Goal: Task Accomplishment & Management: Manage account settings

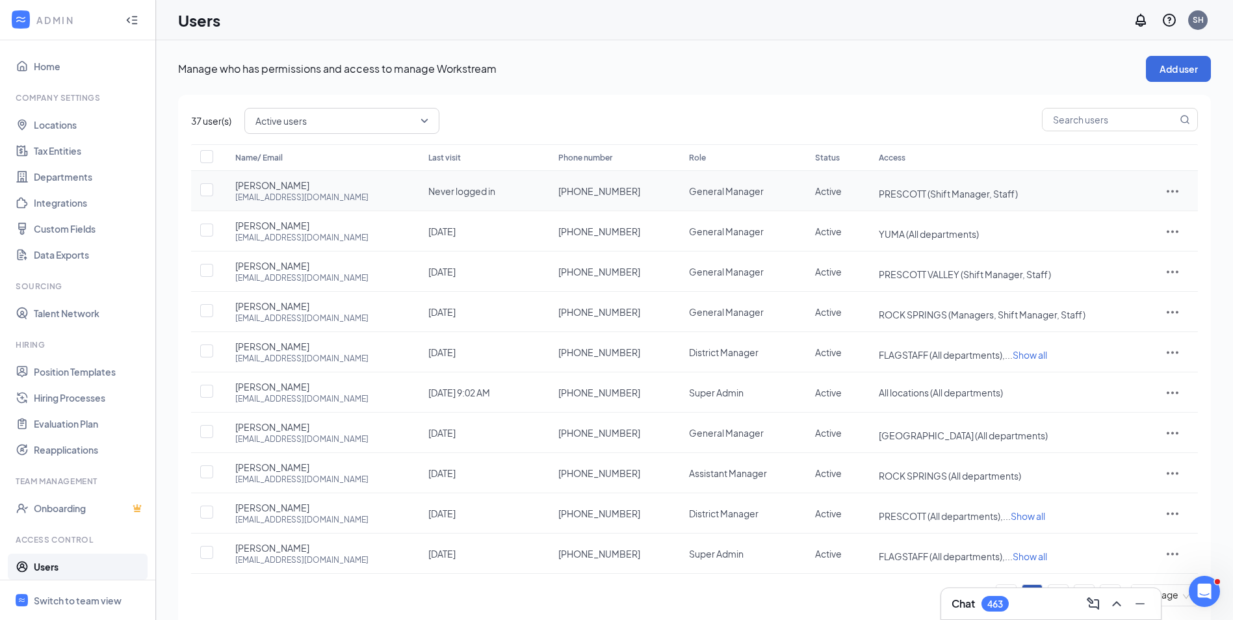
click at [1171, 190] on icon "ActionsIcon" at bounding box center [1173, 191] width 12 height 3
click at [1134, 248] on span "Reset password" at bounding box center [1127, 248] width 69 height 12
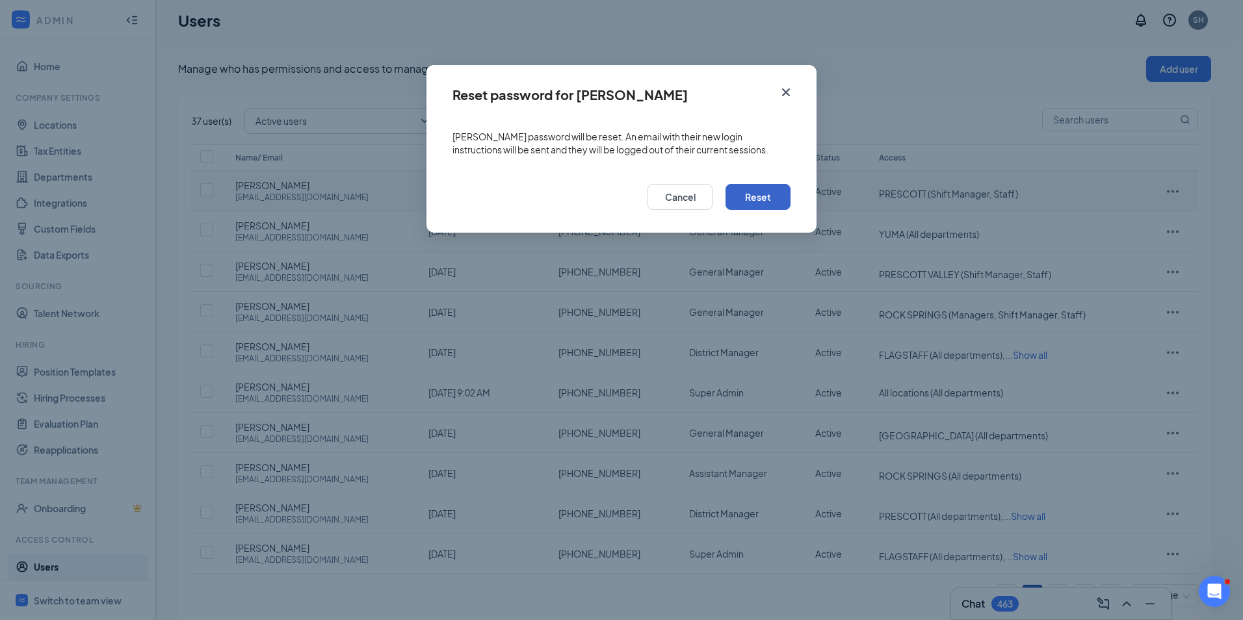
click at [754, 191] on button "Reset" at bounding box center [757, 197] width 65 height 26
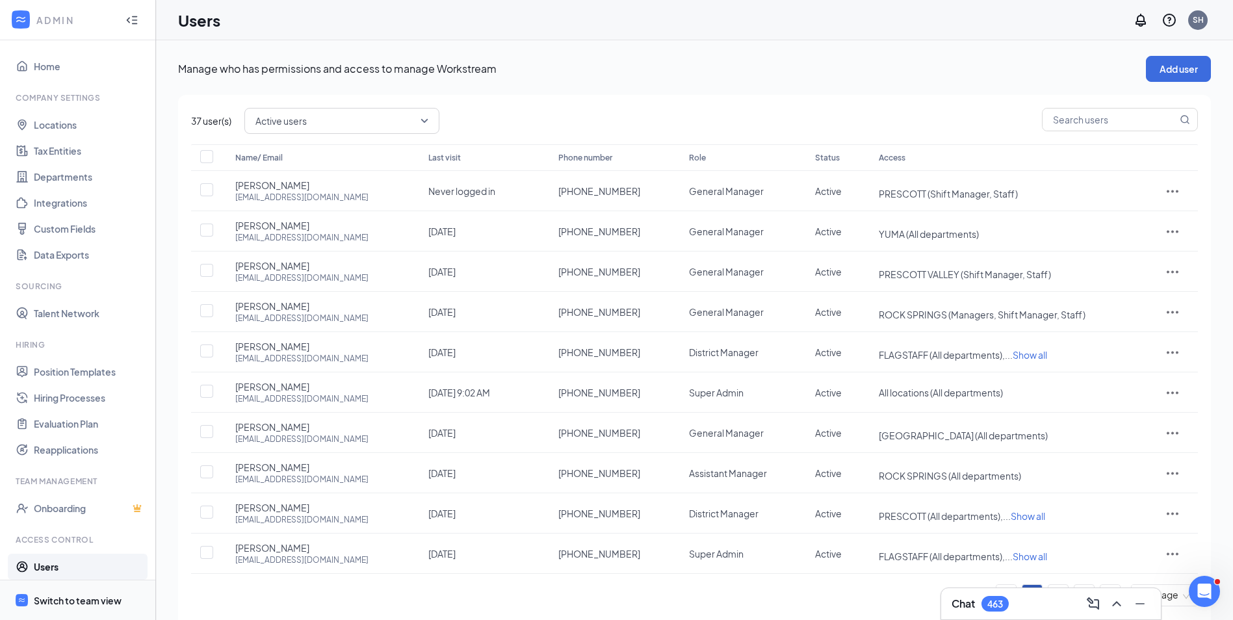
click at [75, 600] on div "Switch to team view" at bounding box center [78, 600] width 88 height 13
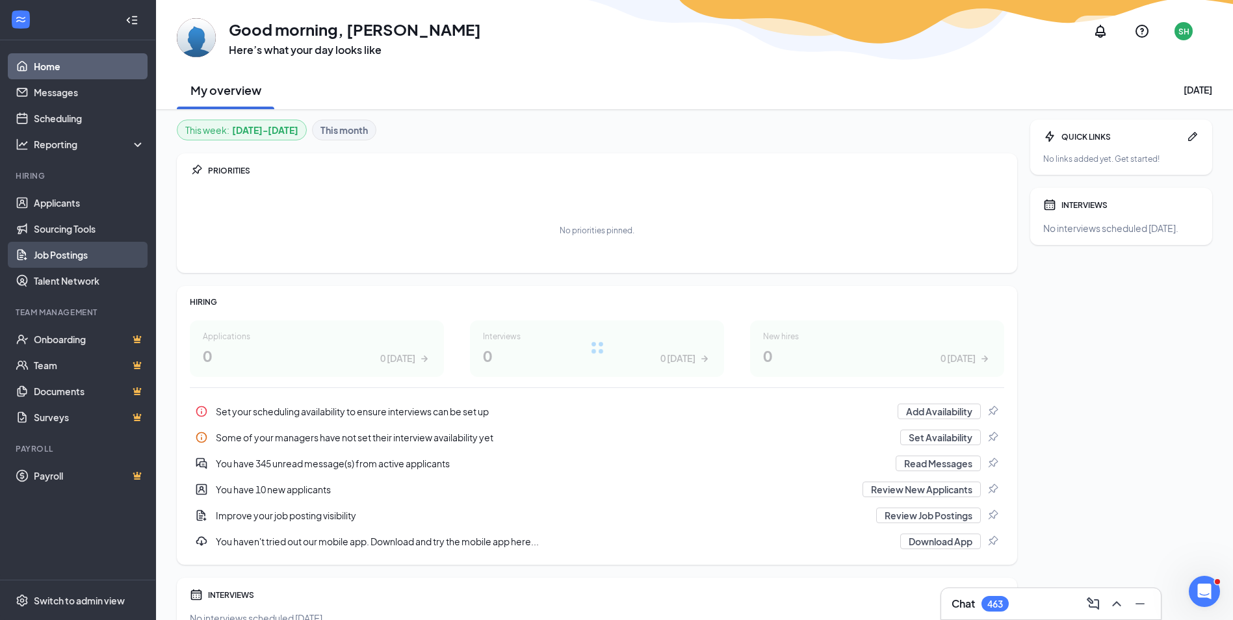
click at [53, 256] on link "Job Postings" at bounding box center [89, 255] width 111 height 26
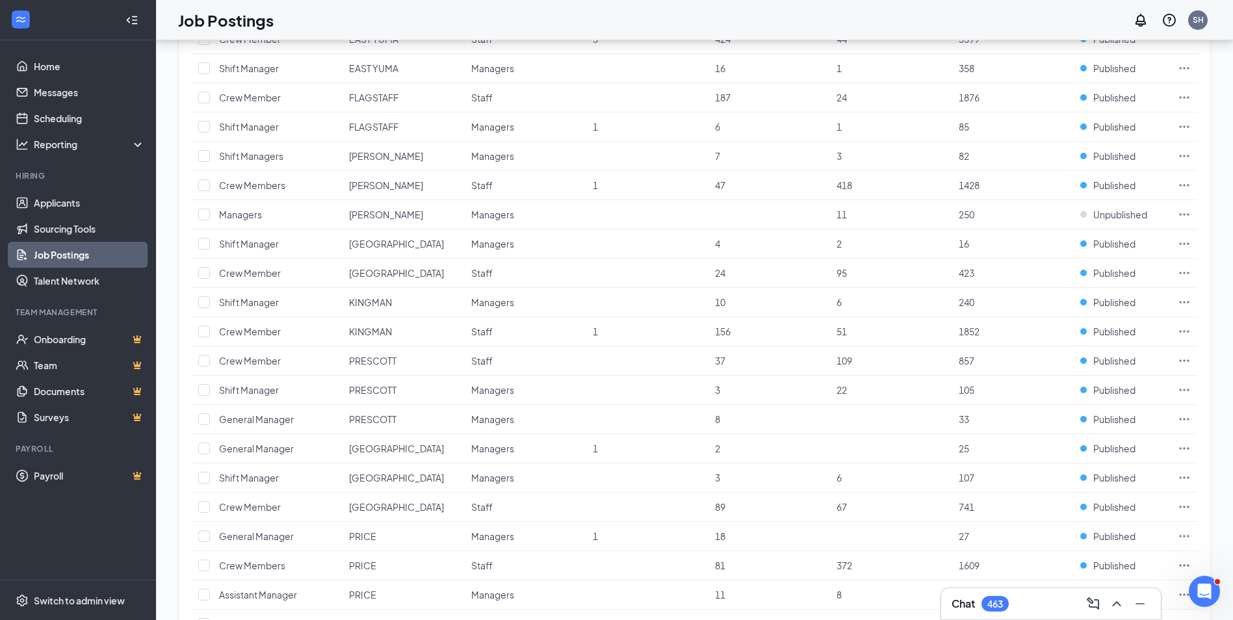
scroll to position [520, 0]
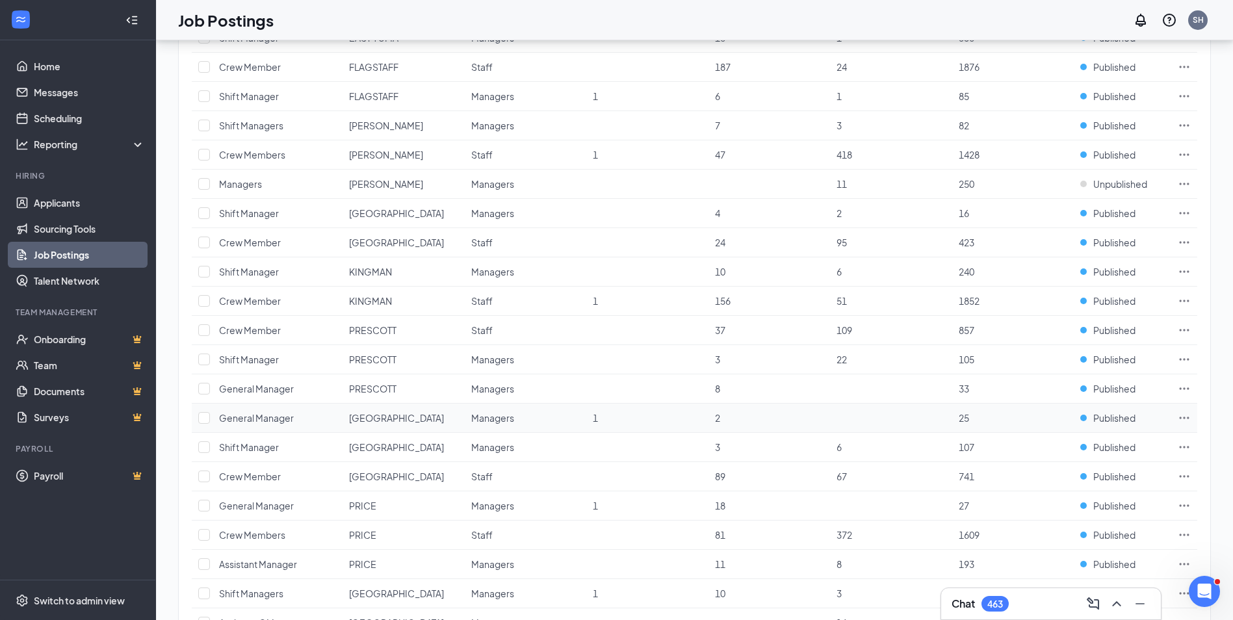
click at [1184, 411] on icon "Ellipses" at bounding box center [1184, 417] width 13 height 13
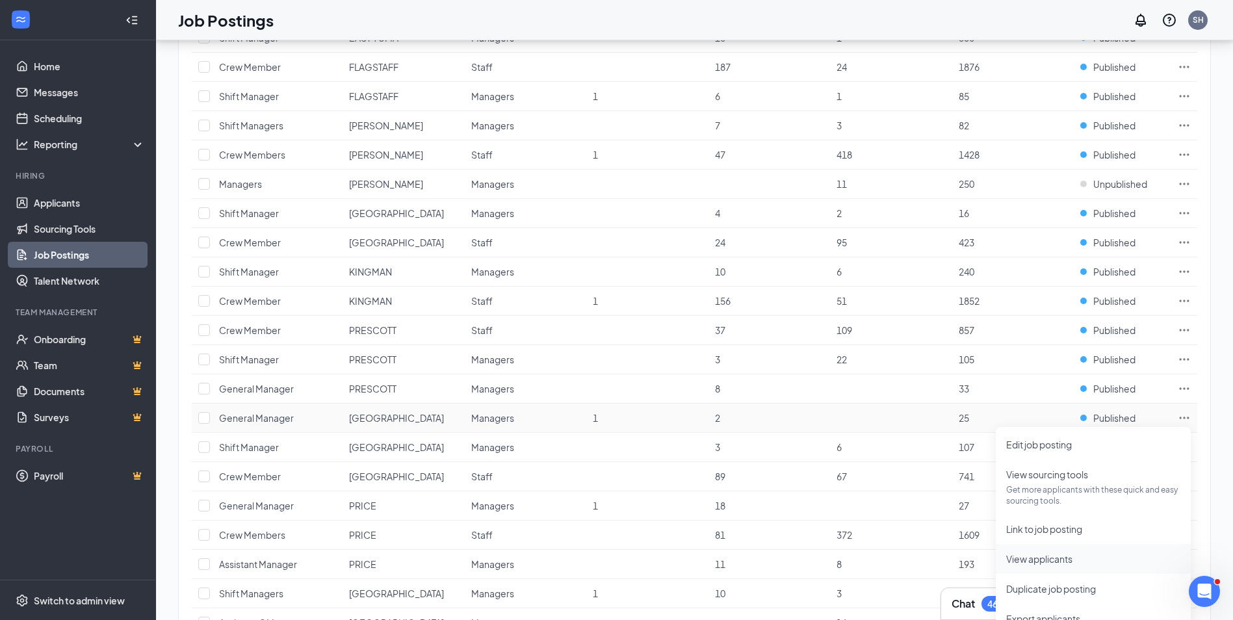
click at [1043, 553] on span "View applicants" at bounding box center [1039, 559] width 66 height 12
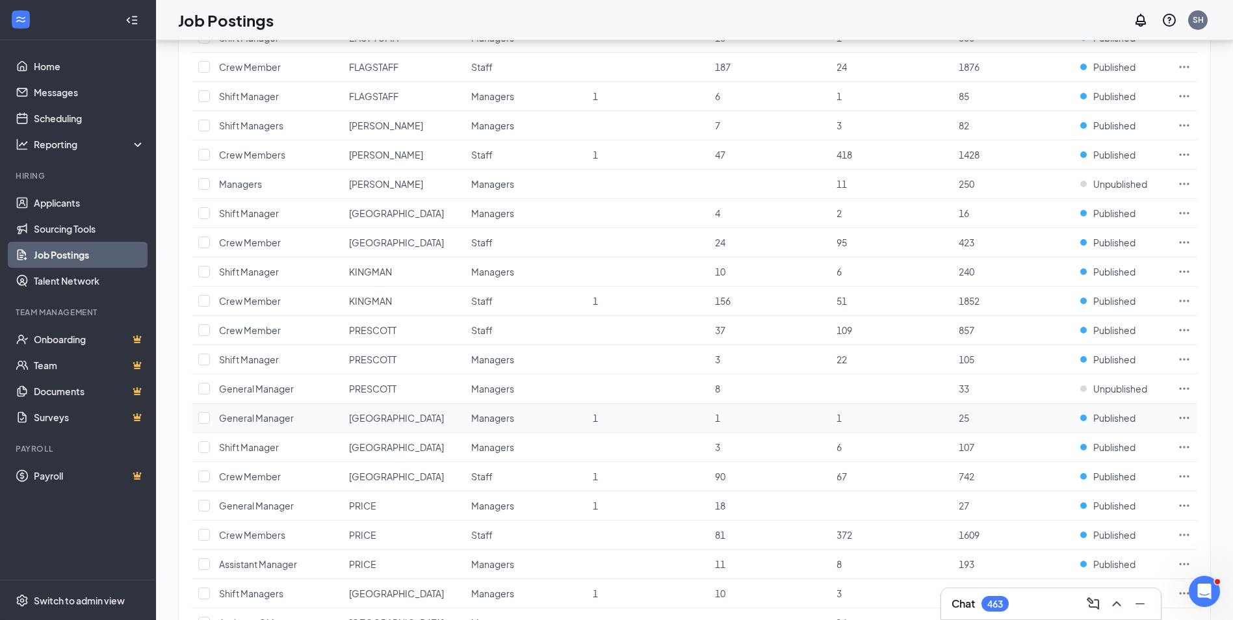
click at [1175, 414] on td at bounding box center [1184, 418] width 26 height 29
click at [1181, 417] on icon "Ellipses" at bounding box center [1185, 418] width 10 height 2
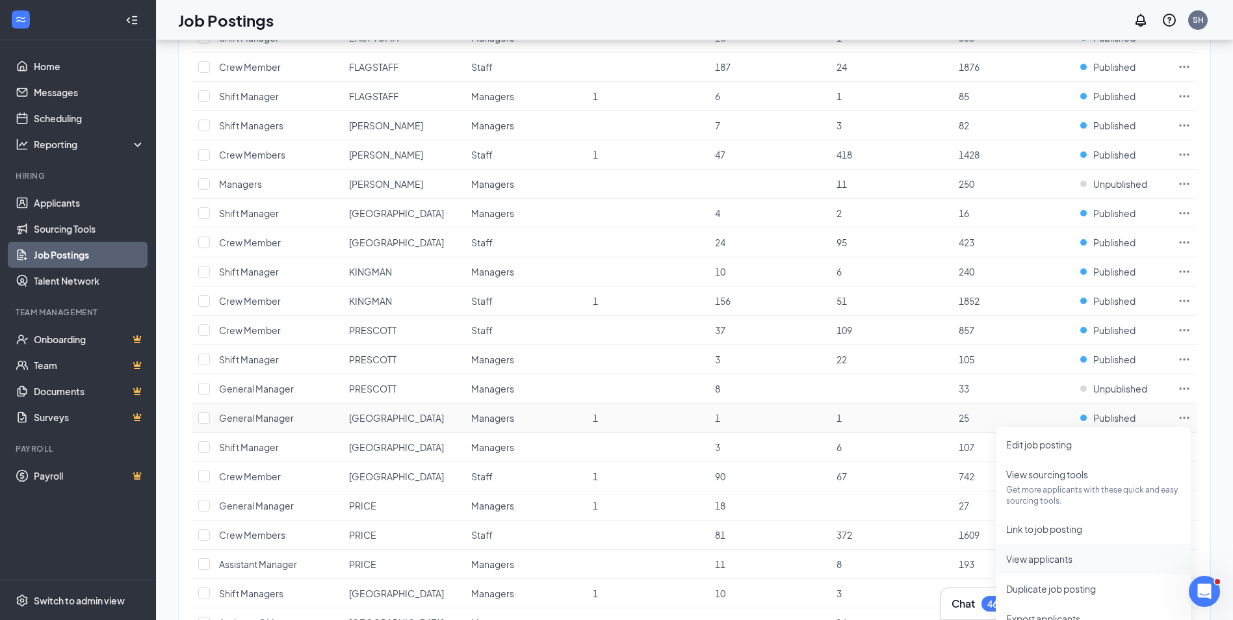
click at [1043, 557] on span "View applicants" at bounding box center [1039, 559] width 66 height 12
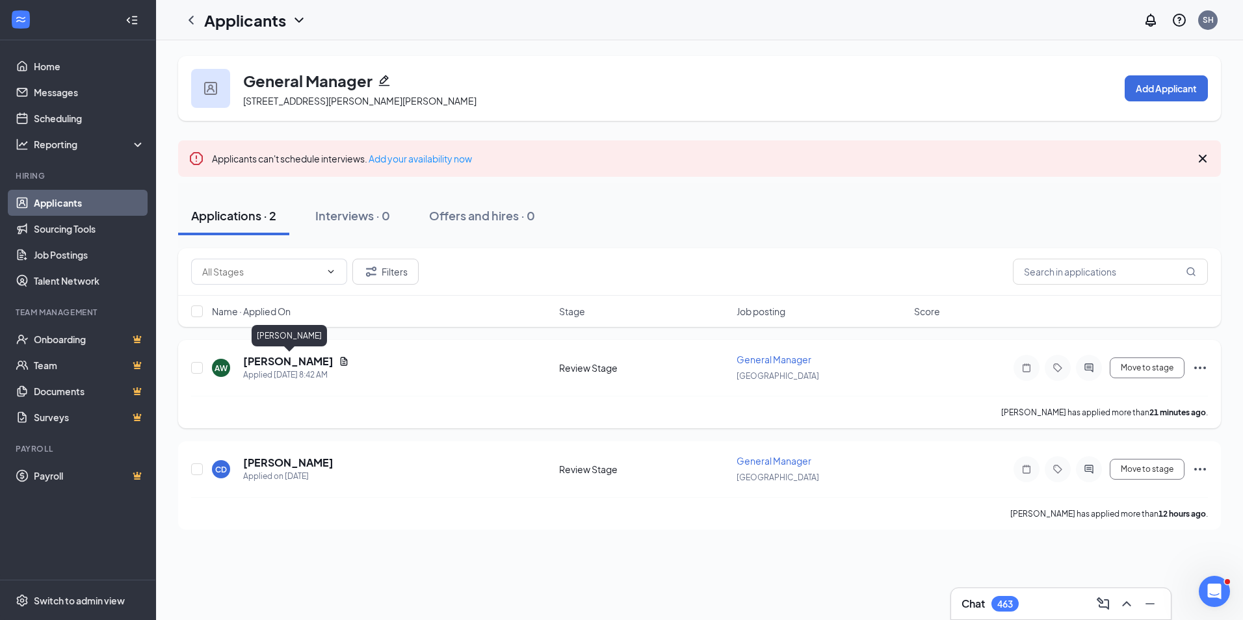
click at [306, 361] on h5 "Arthur Winkelstern" at bounding box center [288, 361] width 90 height 14
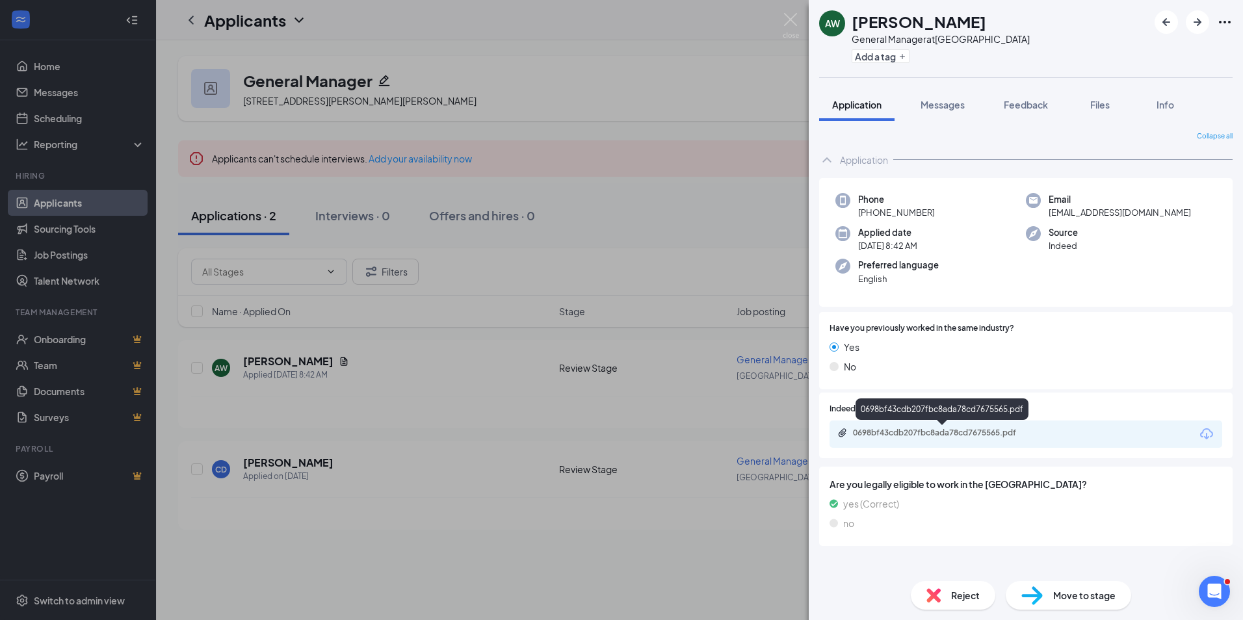
click at [941, 428] on div "0698bf43cdb207fbc8ada78cd7675565.pdf" at bounding box center [944, 433] width 182 height 10
click at [599, 547] on div "AW Arthur Winkelstern General Manager at PRESCOTT VALLEY Add a tag Application …" at bounding box center [621, 310] width 1243 height 620
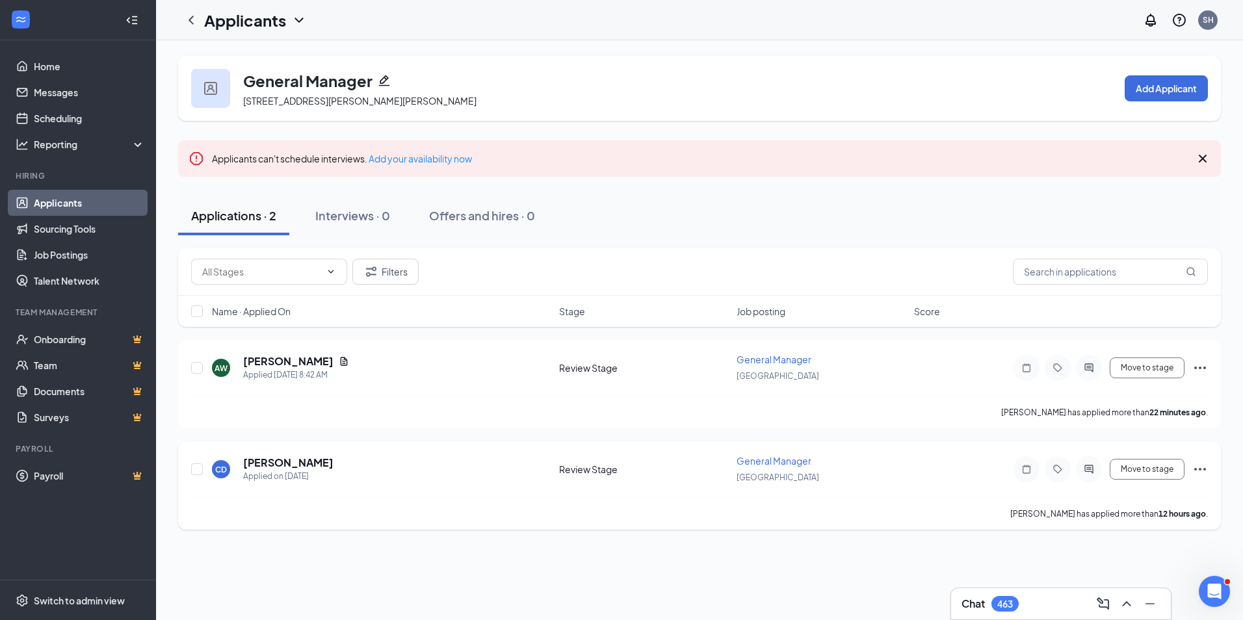
click at [1198, 468] on icon "Ellipses" at bounding box center [1200, 470] width 16 height 16
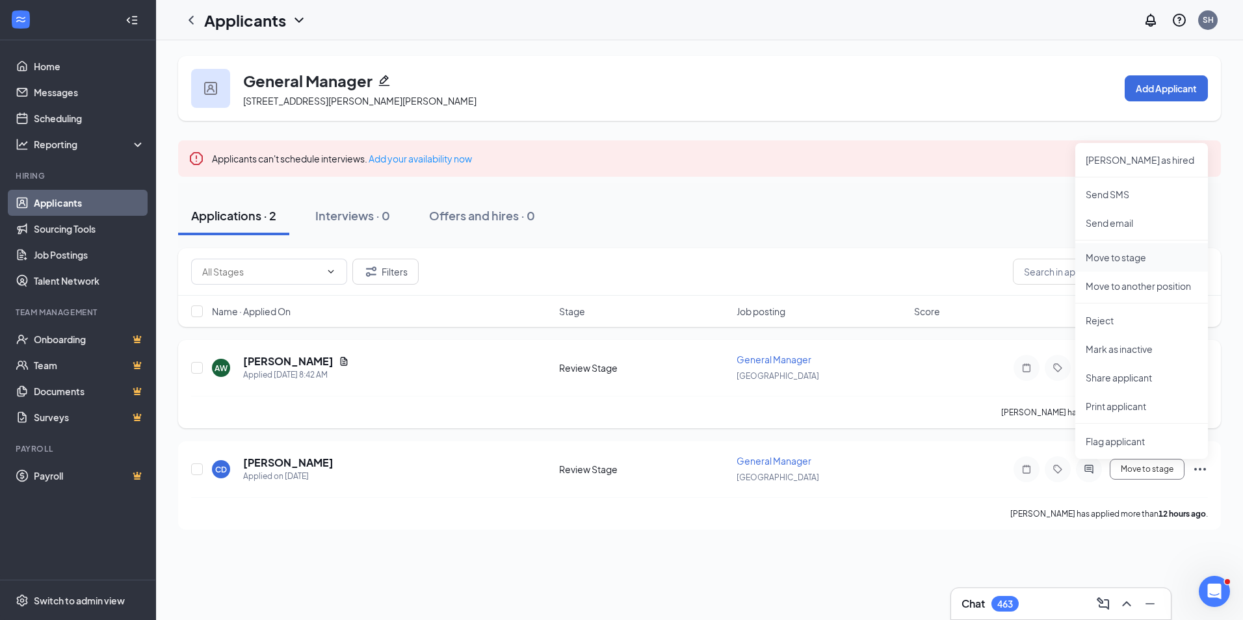
click at [1119, 256] on p "Move to stage" at bounding box center [1142, 257] width 112 height 13
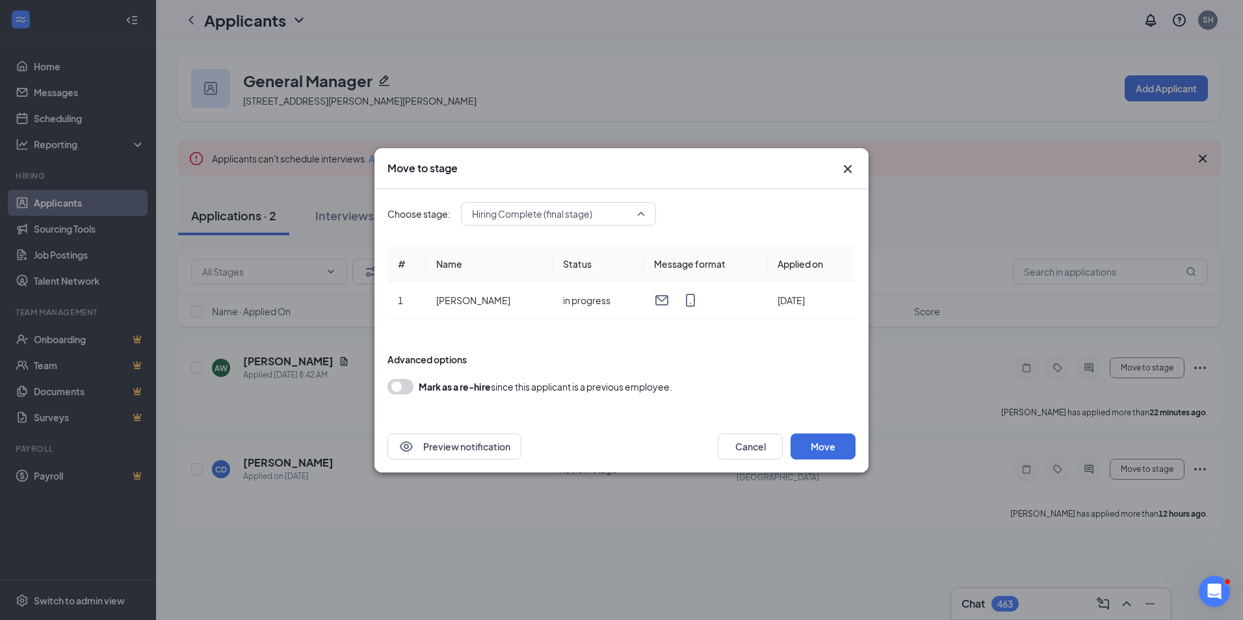
click at [640, 208] on span "Hiring Complete (final stage)" at bounding box center [558, 214] width 173 height 20
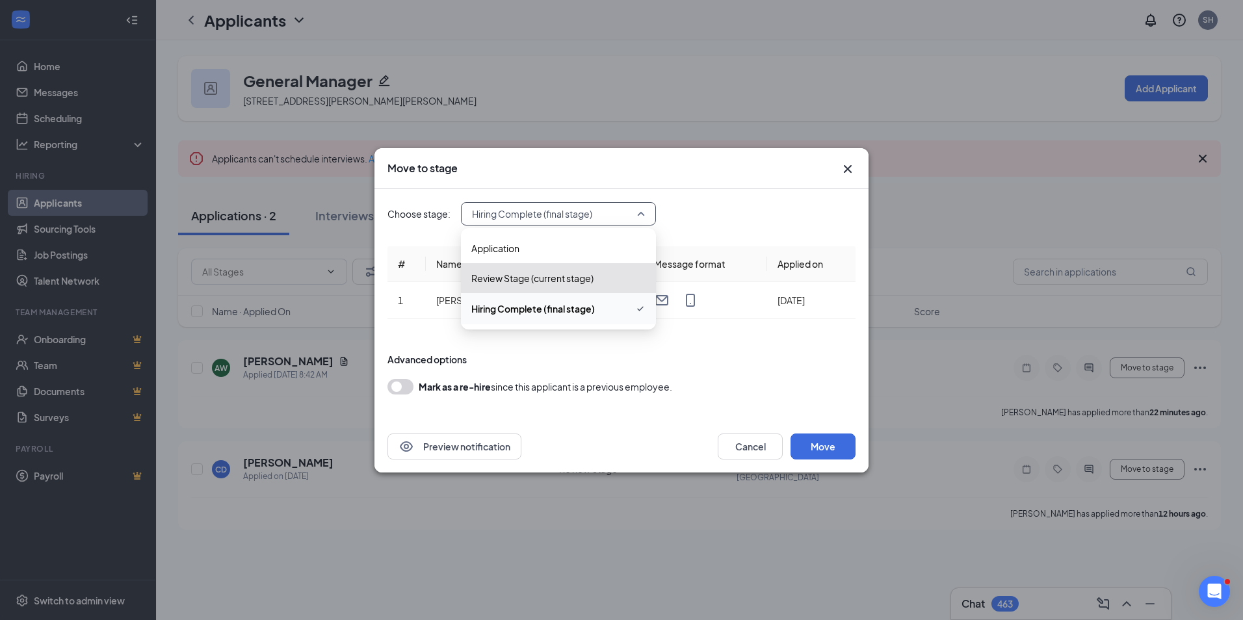
click at [504, 304] on span "Hiring Complete (final stage)" at bounding box center [533, 309] width 124 height 14
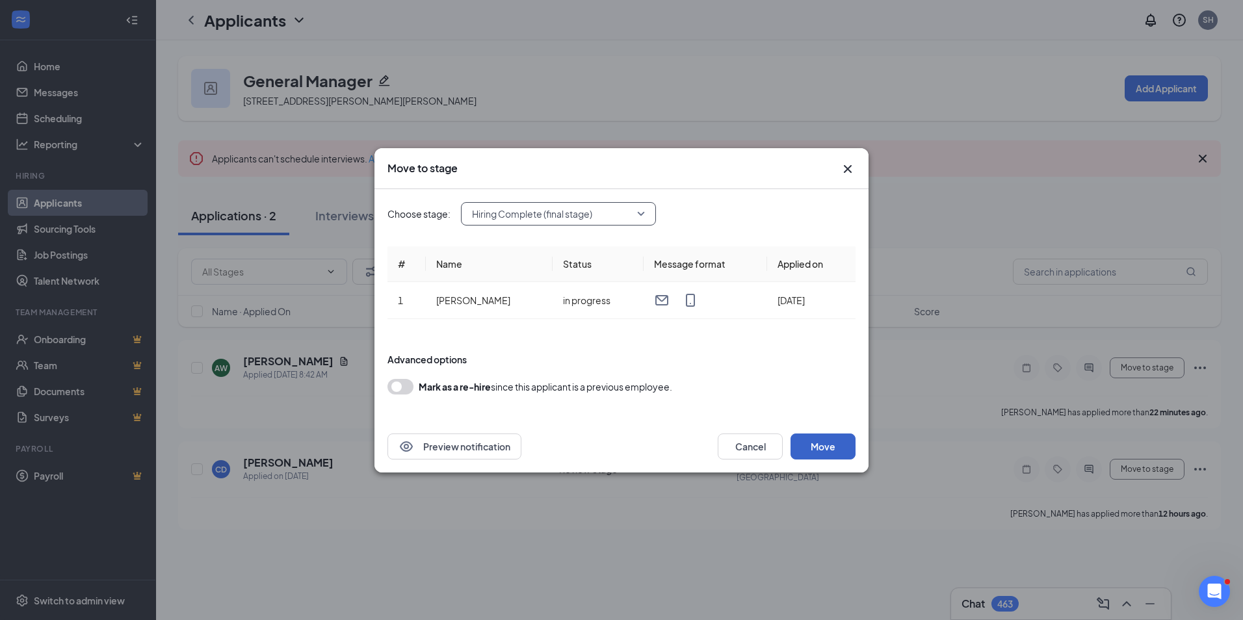
click at [831, 440] on button "Move" at bounding box center [822, 447] width 65 height 26
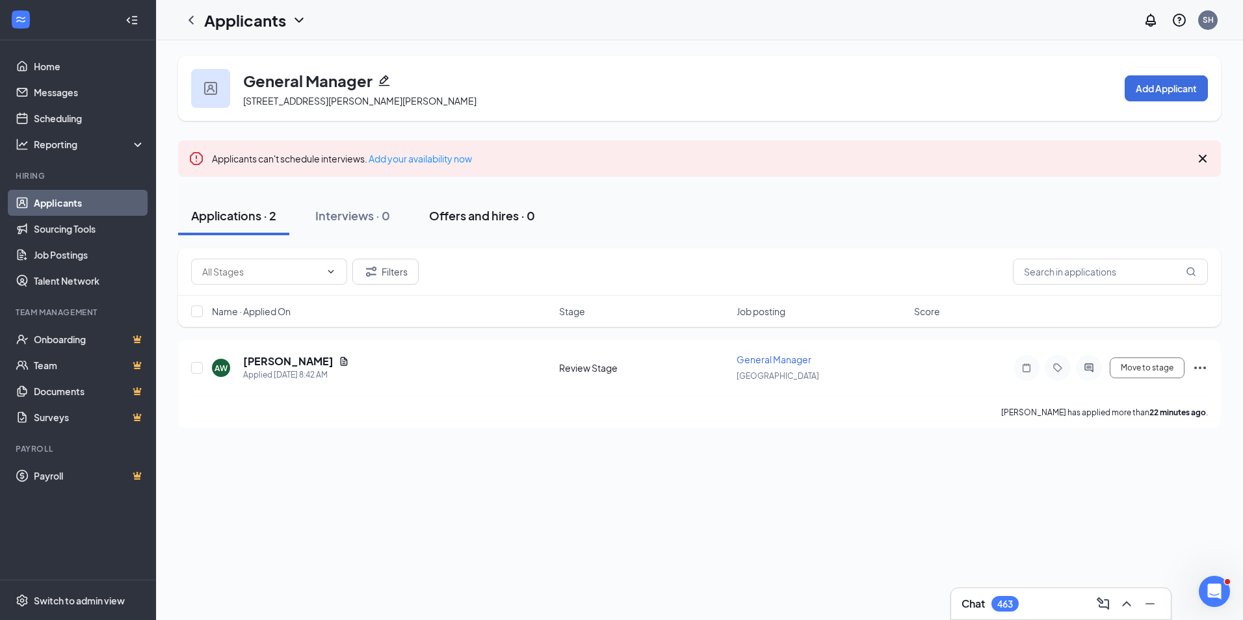
click at [473, 216] on div "Offers and hires · 0" at bounding box center [482, 215] width 106 height 16
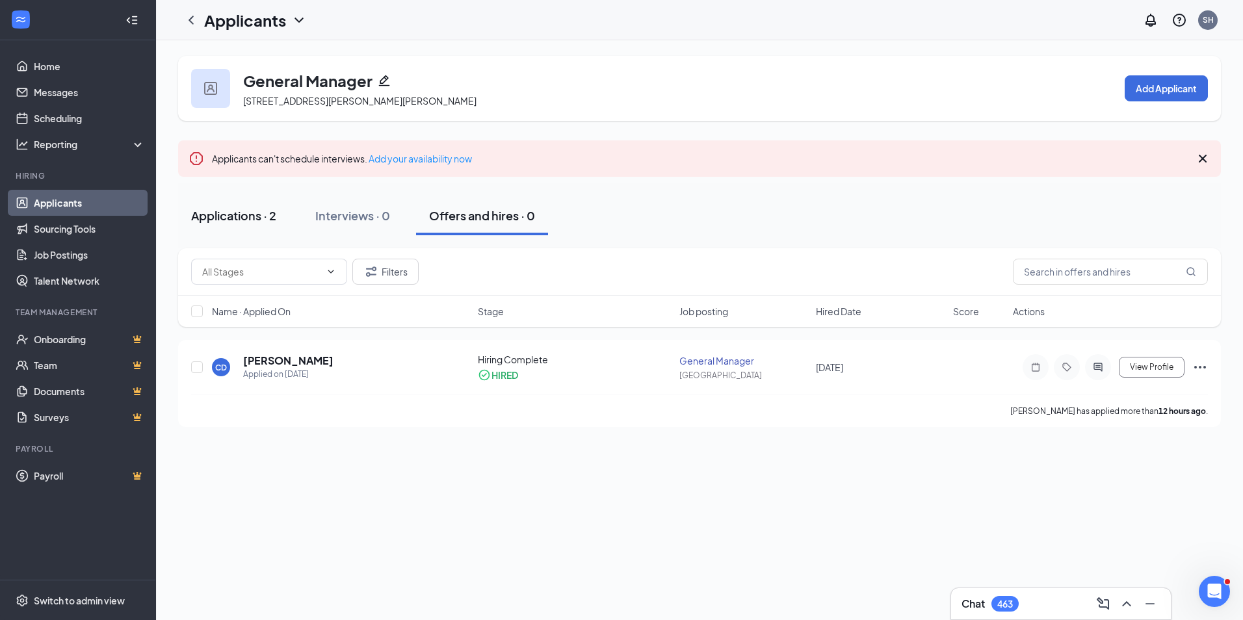
click at [235, 211] on div "Applications · 2" at bounding box center [233, 215] width 85 height 16
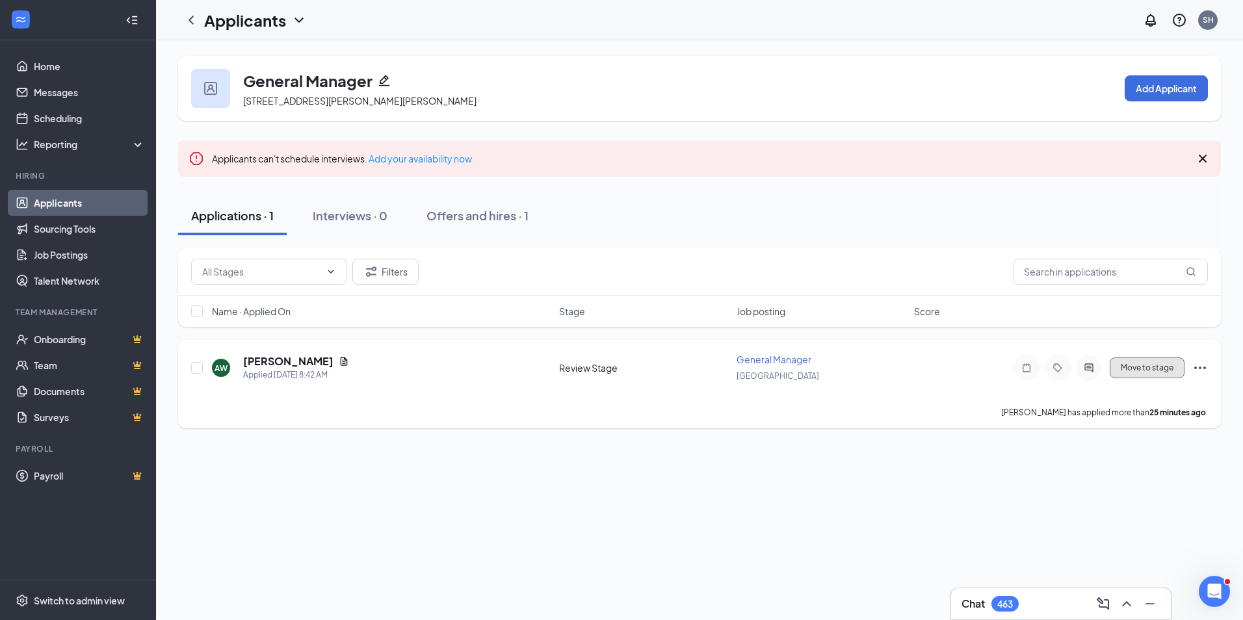
click at [1149, 366] on button "Move to stage" at bounding box center [1147, 368] width 75 height 21
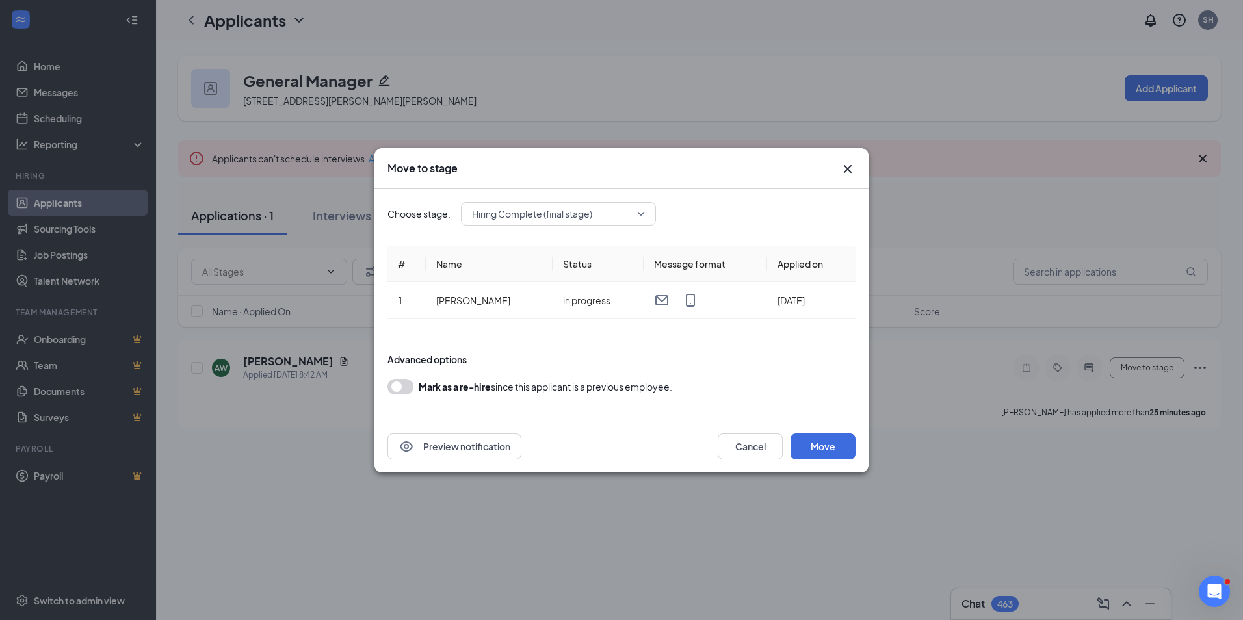
click at [642, 211] on span "Hiring Complete (final stage)" at bounding box center [558, 214] width 173 height 20
click at [739, 444] on button "Cancel" at bounding box center [750, 447] width 65 height 26
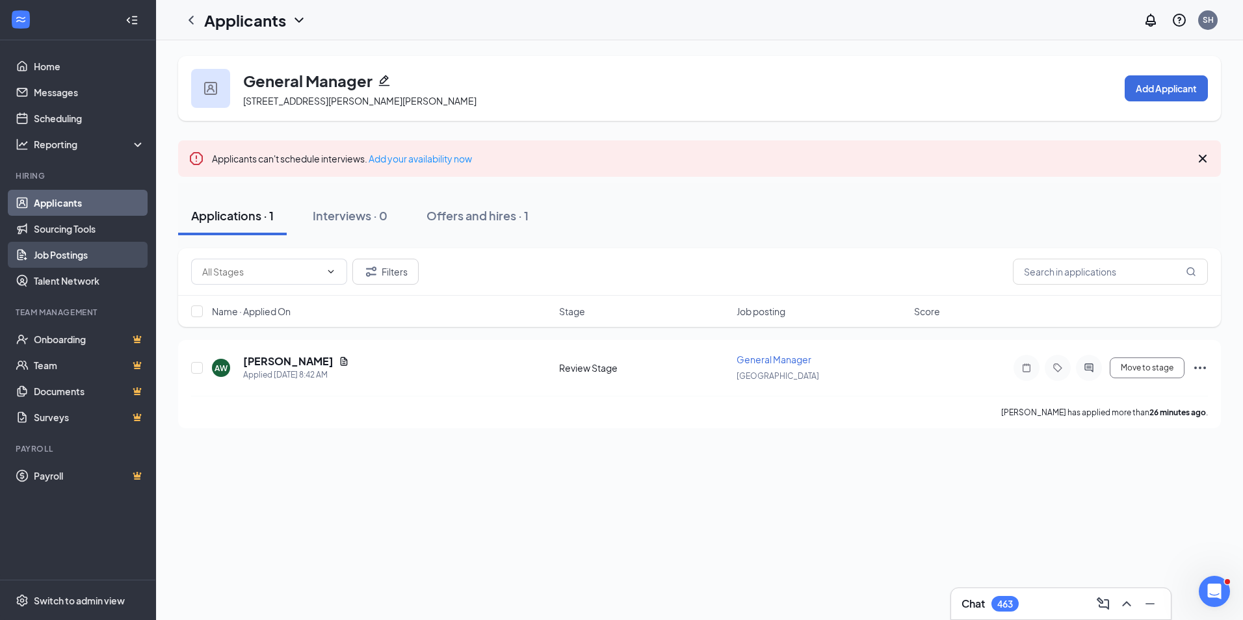
click at [64, 253] on link "Job Postings" at bounding box center [89, 255] width 111 height 26
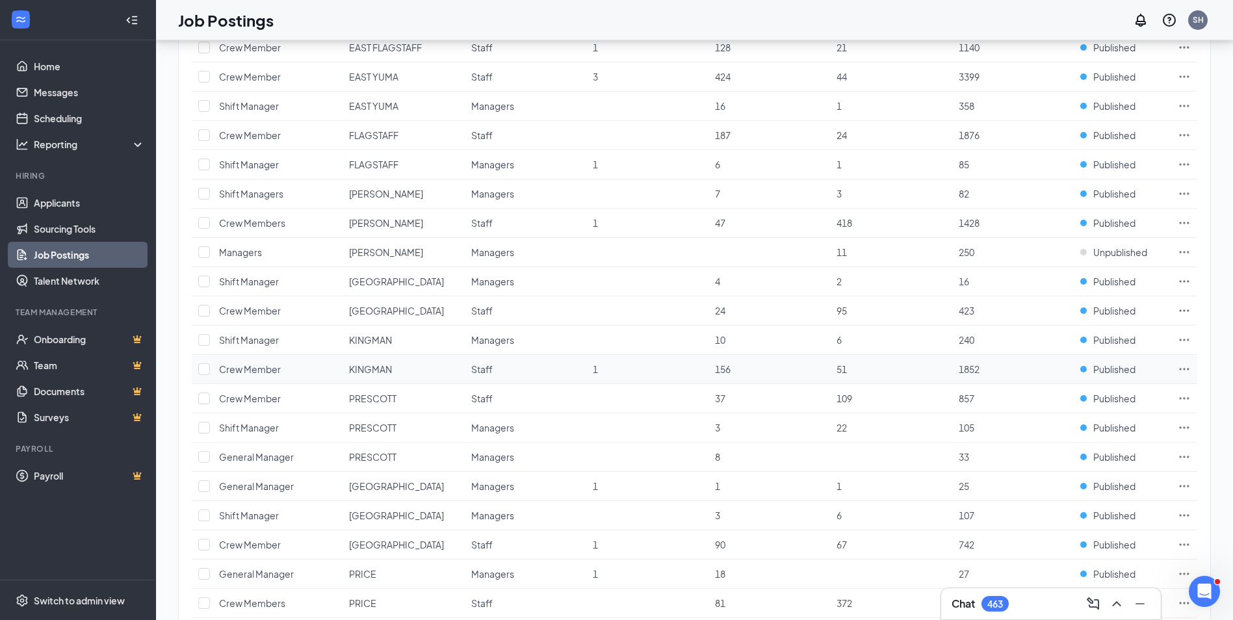
scroll to position [520, 0]
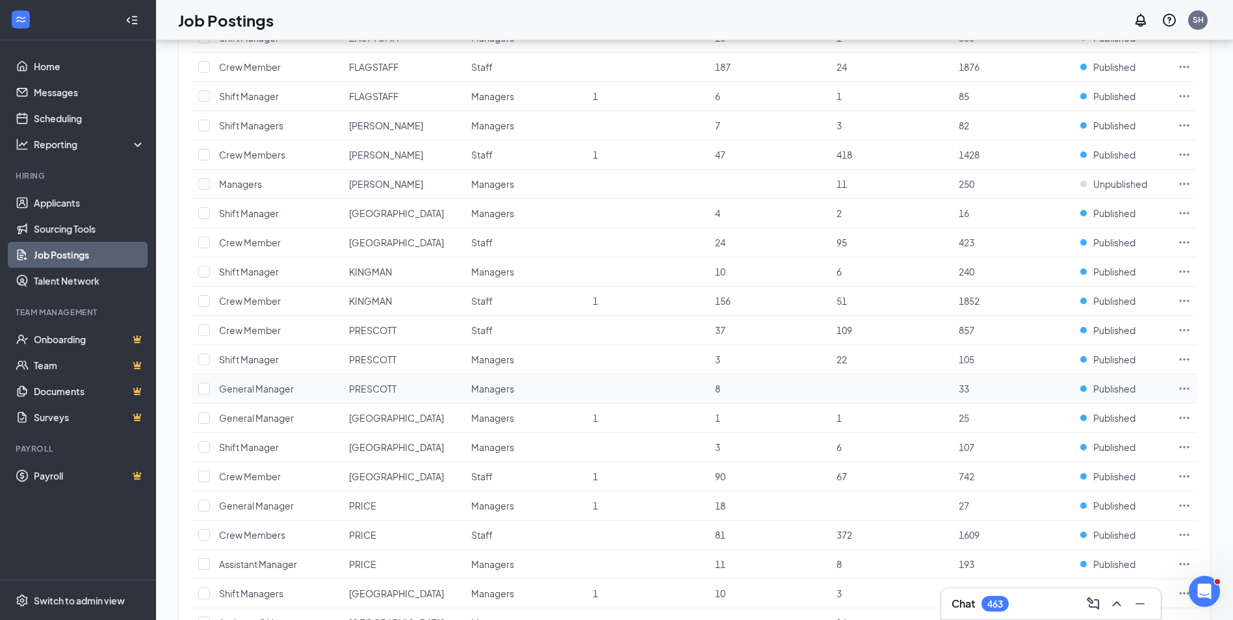
click at [1187, 387] on icon "Ellipses" at bounding box center [1184, 388] width 13 height 13
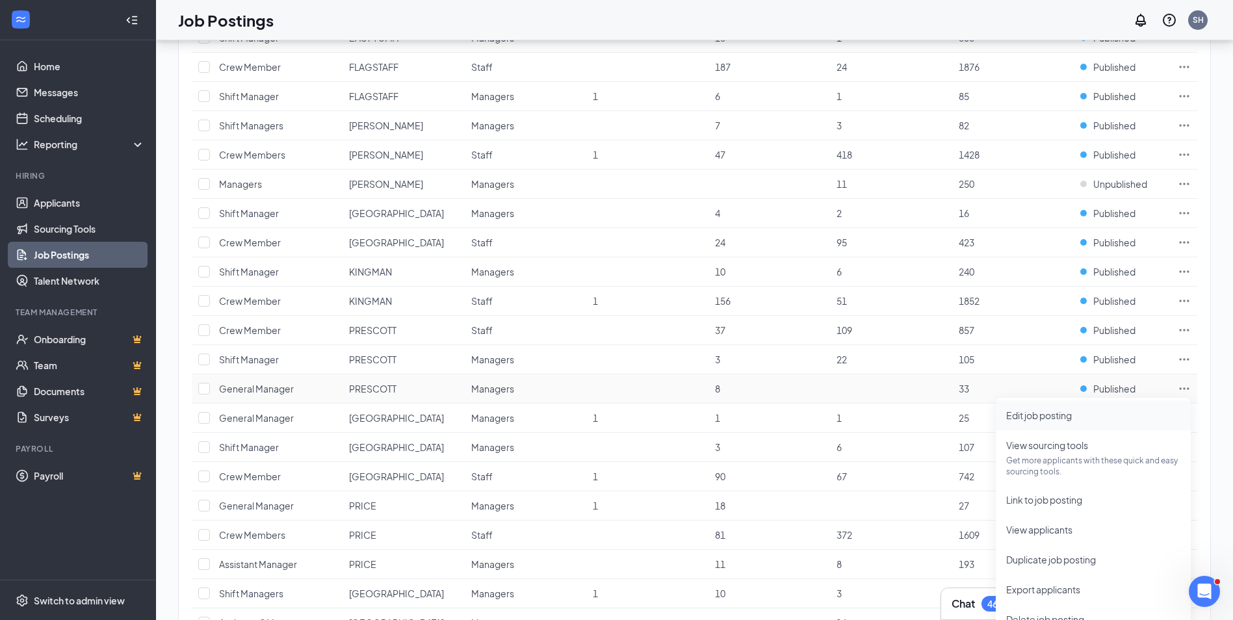
click at [1052, 411] on span "Edit job posting" at bounding box center [1039, 416] width 66 height 12
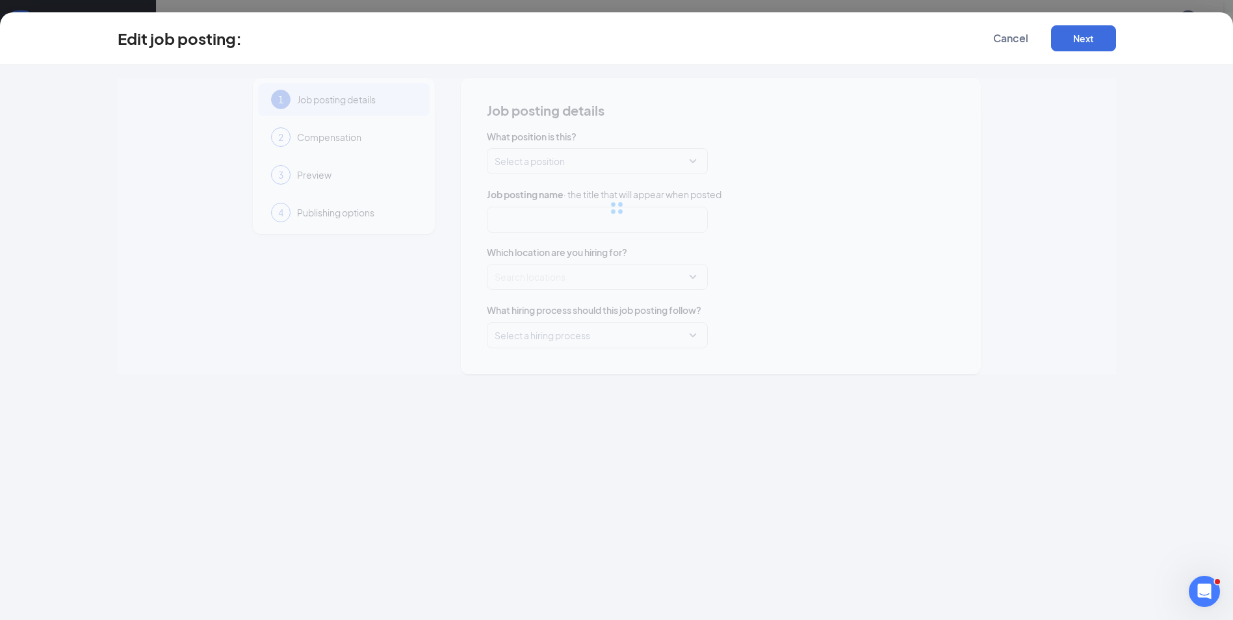
type input "General Manager"
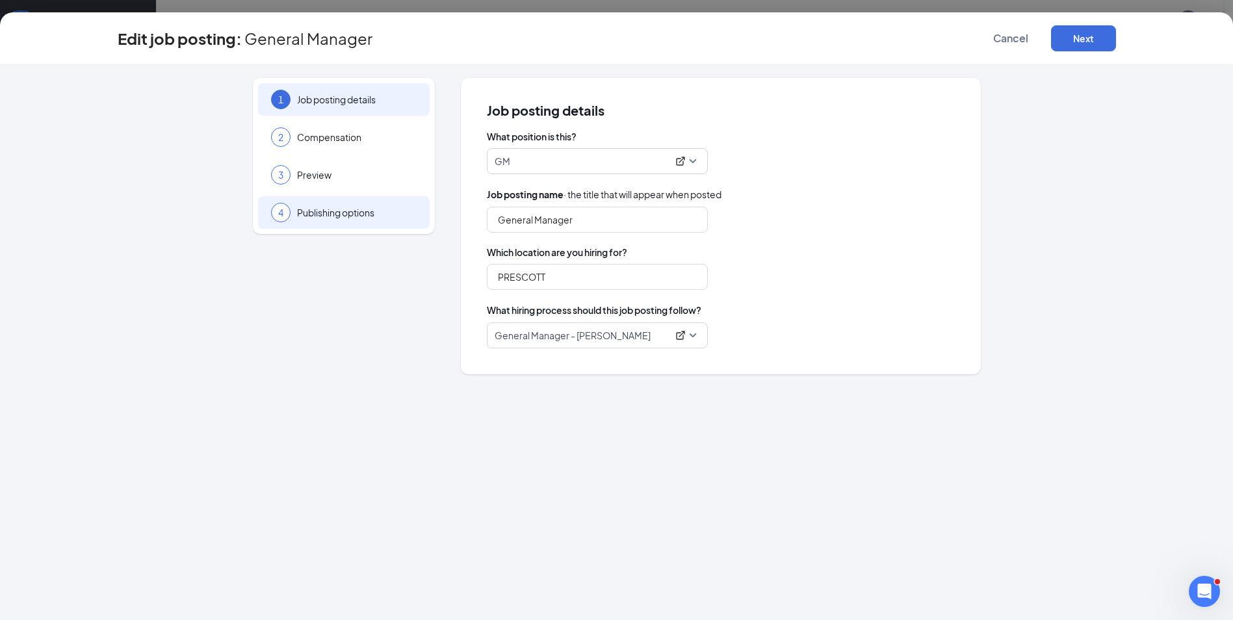
click at [335, 213] on span "Publishing options" at bounding box center [357, 212] width 120 height 13
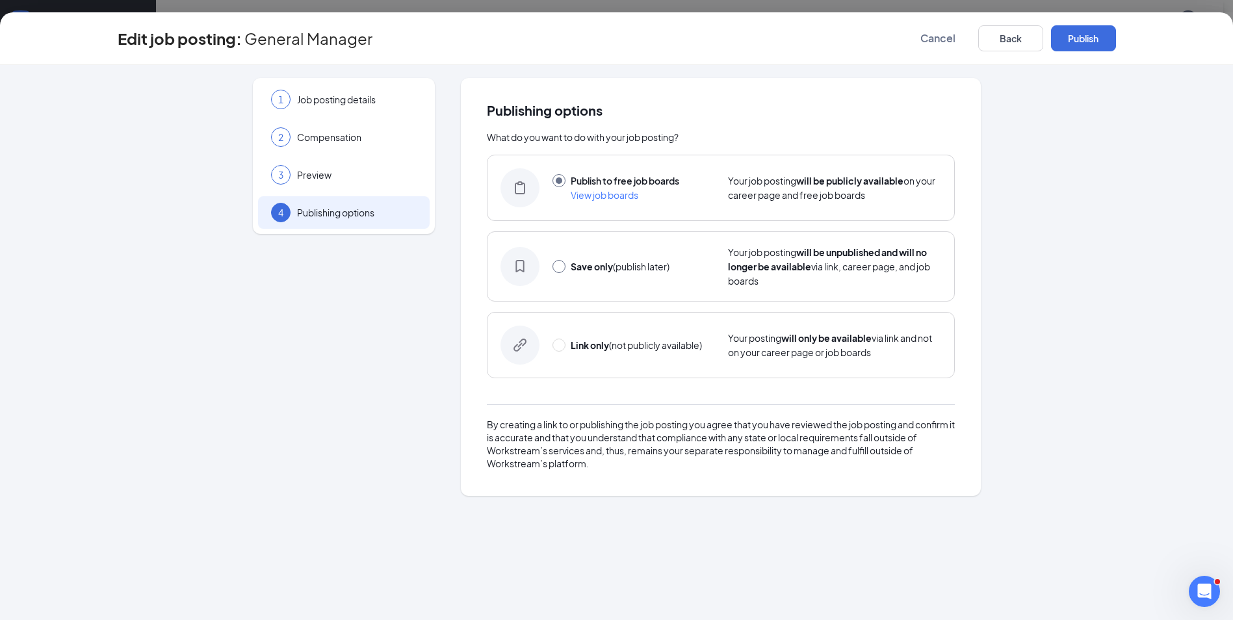
click at [560, 268] on input "radio" at bounding box center [559, 266] width 13 height 13
radio input "true"
radio input "false"
click at [1083, 38] on button "Save only" at bounding box center [1083, 38] width 65 height 26
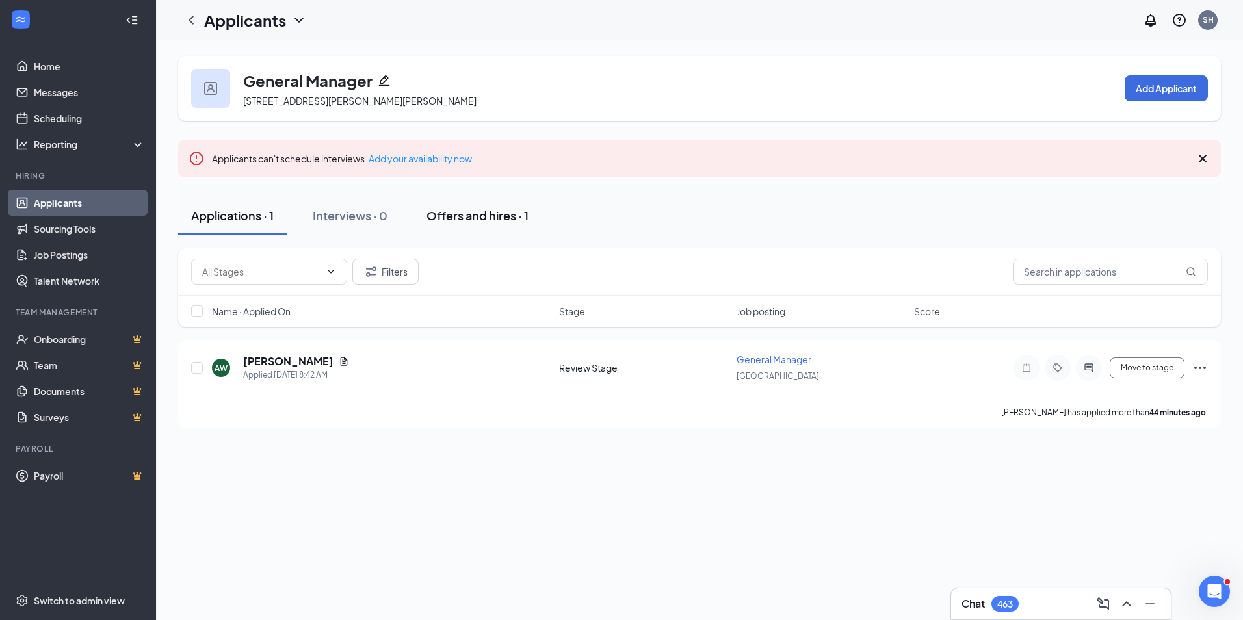
click at [448, 216] on div "Offers and hires · 1" at bounding box center [477, 215] width 102 height 16
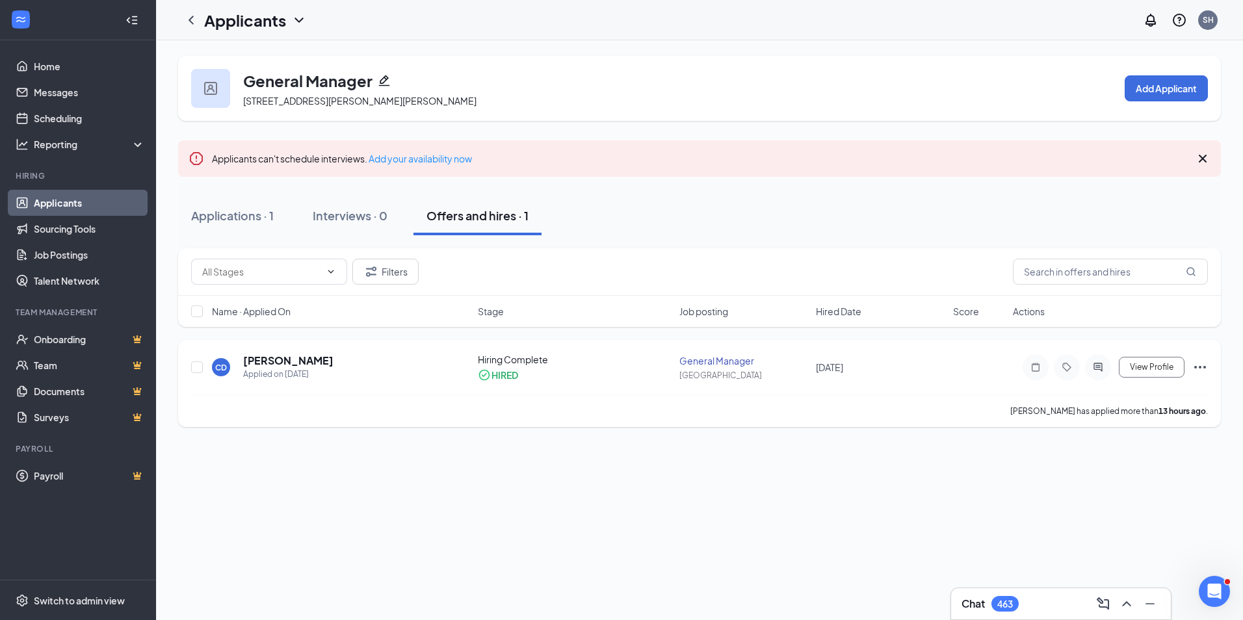
click at [1202, 366] on icon "Ellipses" at bounding box center [1200, 367] width 16 height 16
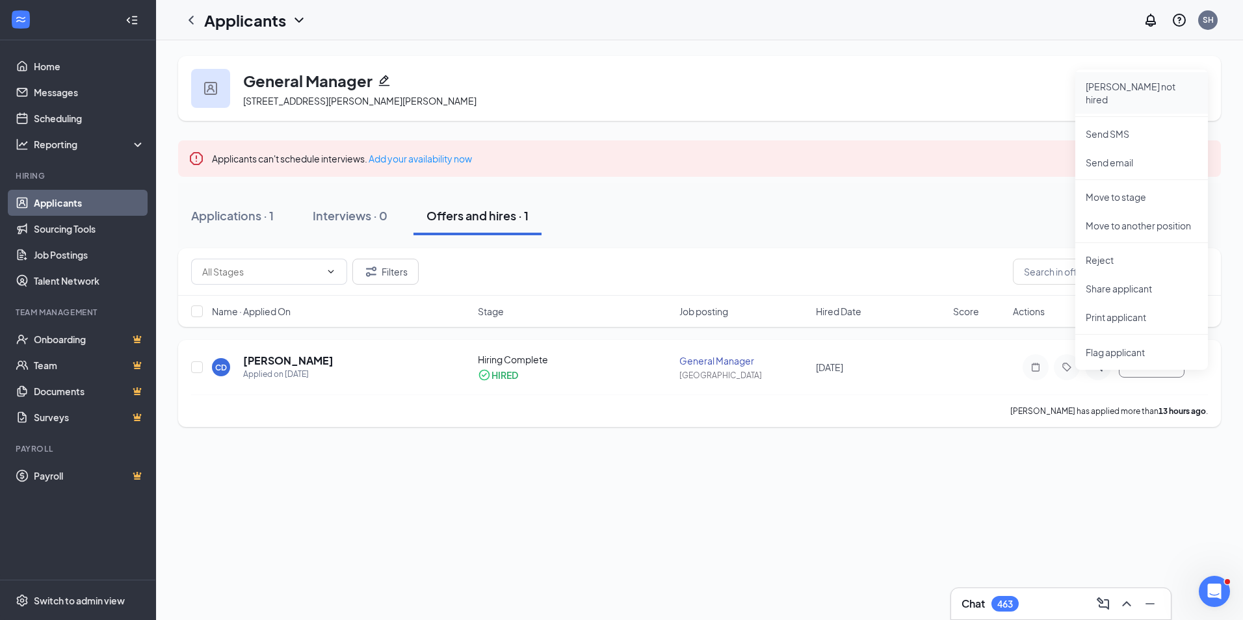
click at [1122, 85] on p "Mark not hired" at bounding box center [1142, 93] width 112 height 26
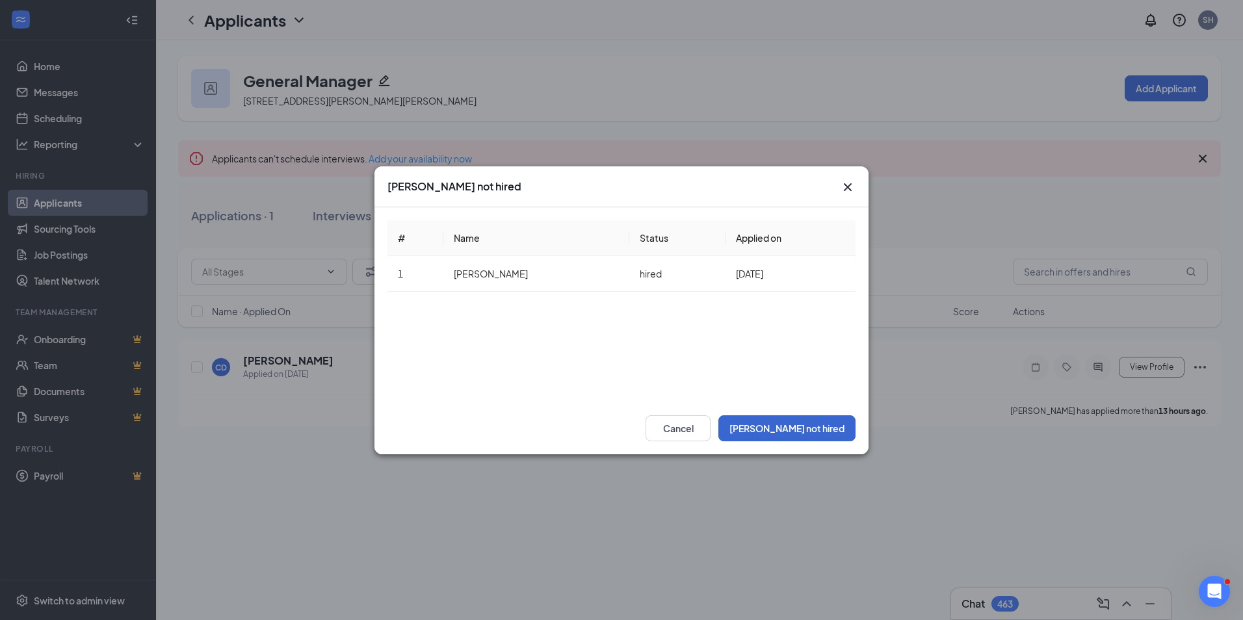
click at [807, 418] on div "Cancel Mark not hired" at bounding box center [621, 428] width 494 height 52
click at [807, 418] on button "Mark not hired" at bounding box center [786, 428] width 137 height 26
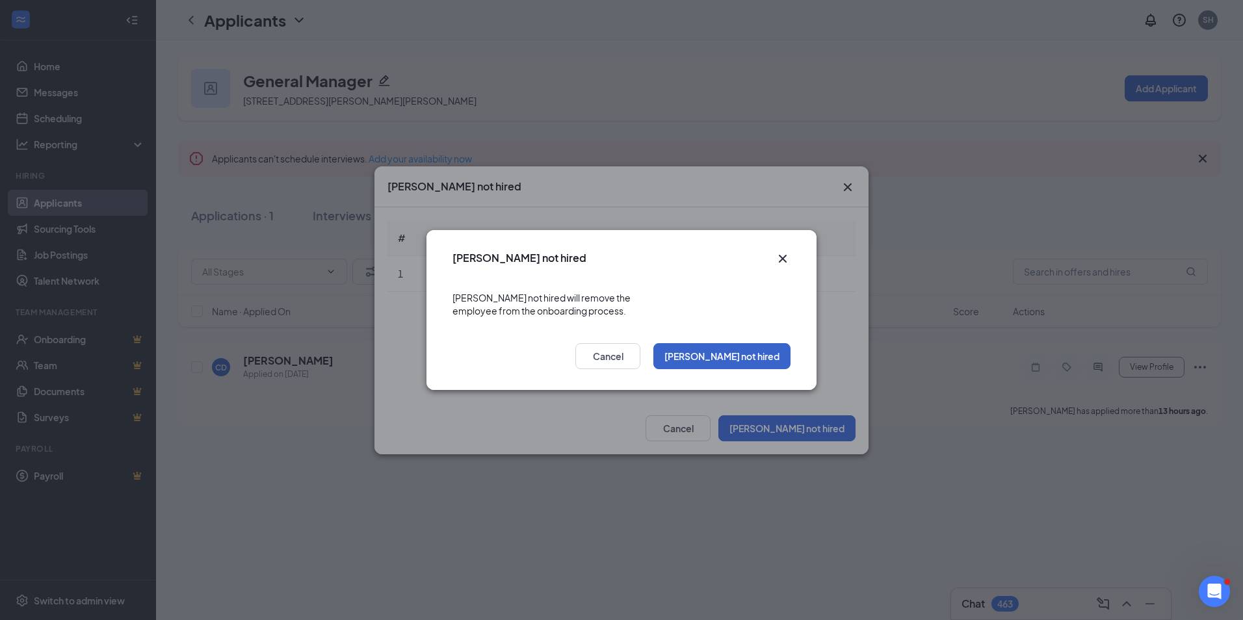
click at [745, 347] on button "Mark not hired" at bounding box center [721, 356] width 137 height 26
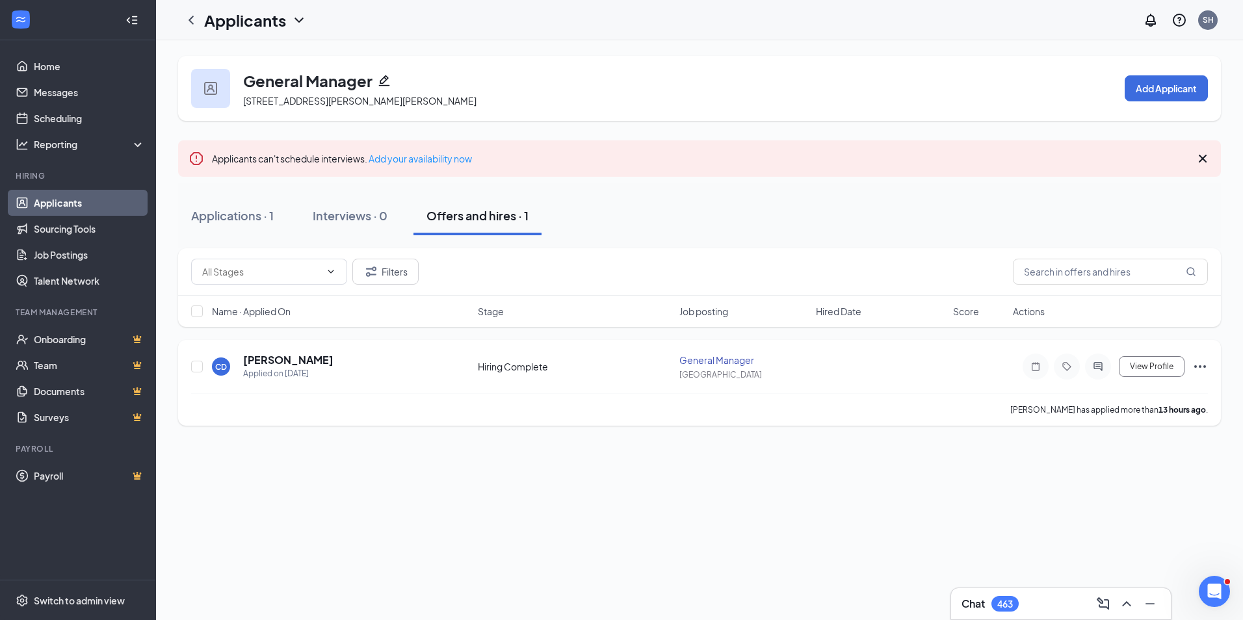
click at [1201, 366] on icon "Ellipses" at bounding box center [1200, 367] width 16 height 16
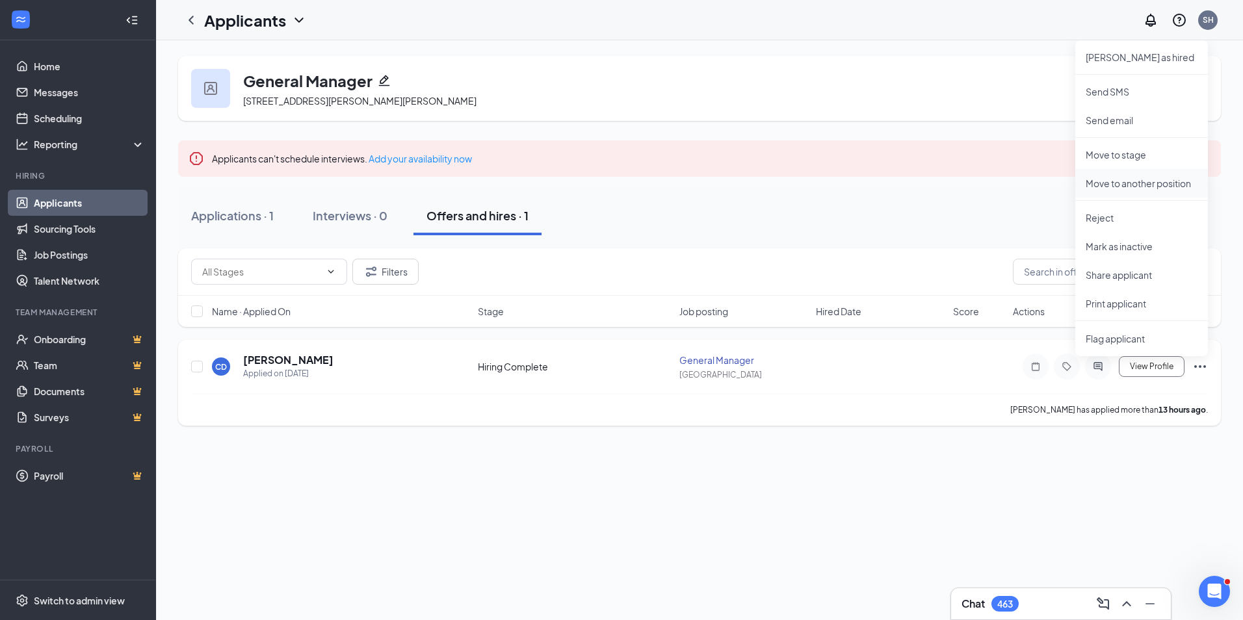
click at [1125, 183] on p "Move to another position" at bounding box center [1142, 183] width 112 height 13
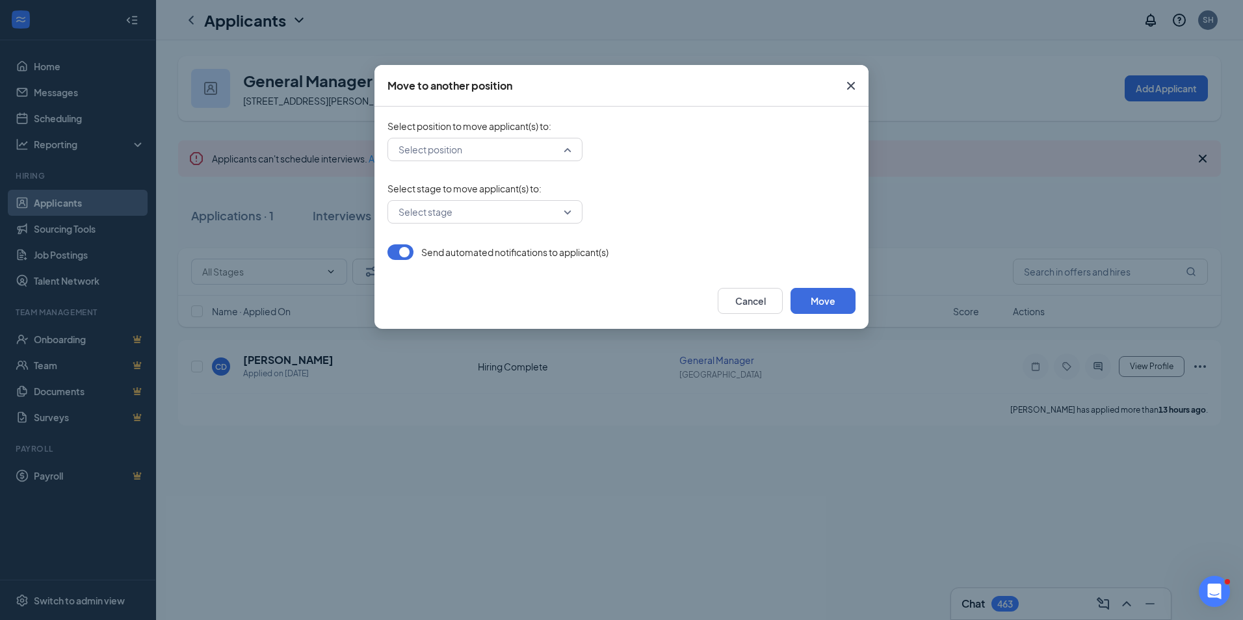
click at [569, 149] on div "Select position" at bounding box center [484, 149] width 195 height 23
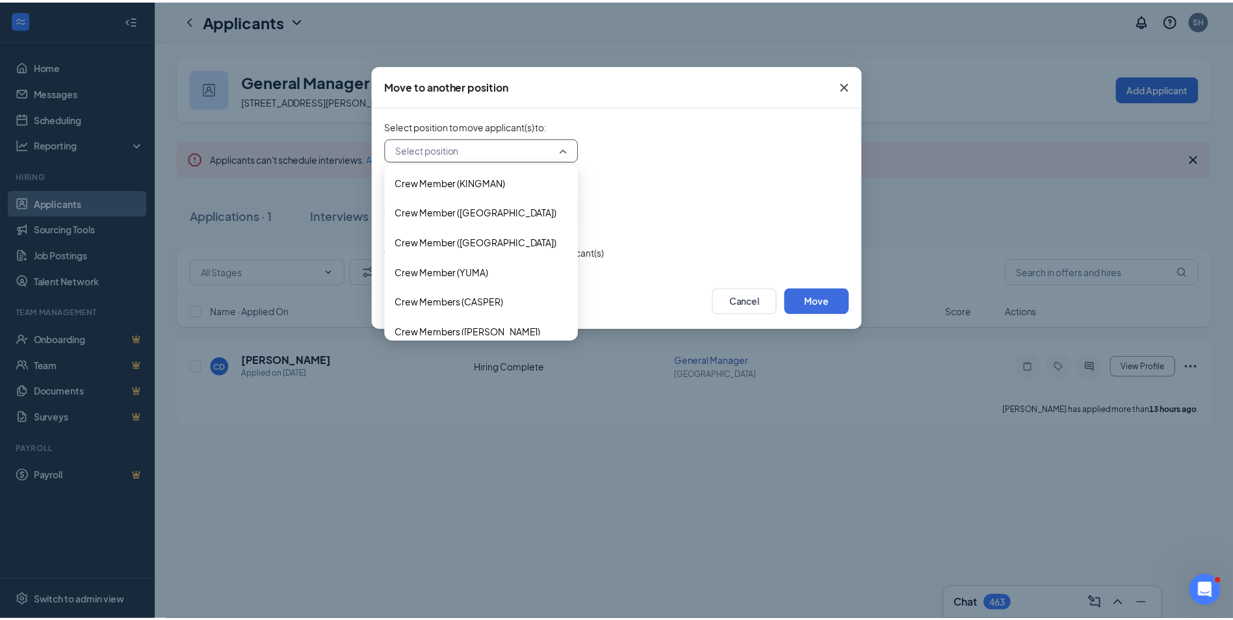
scroll to position [390, 0]
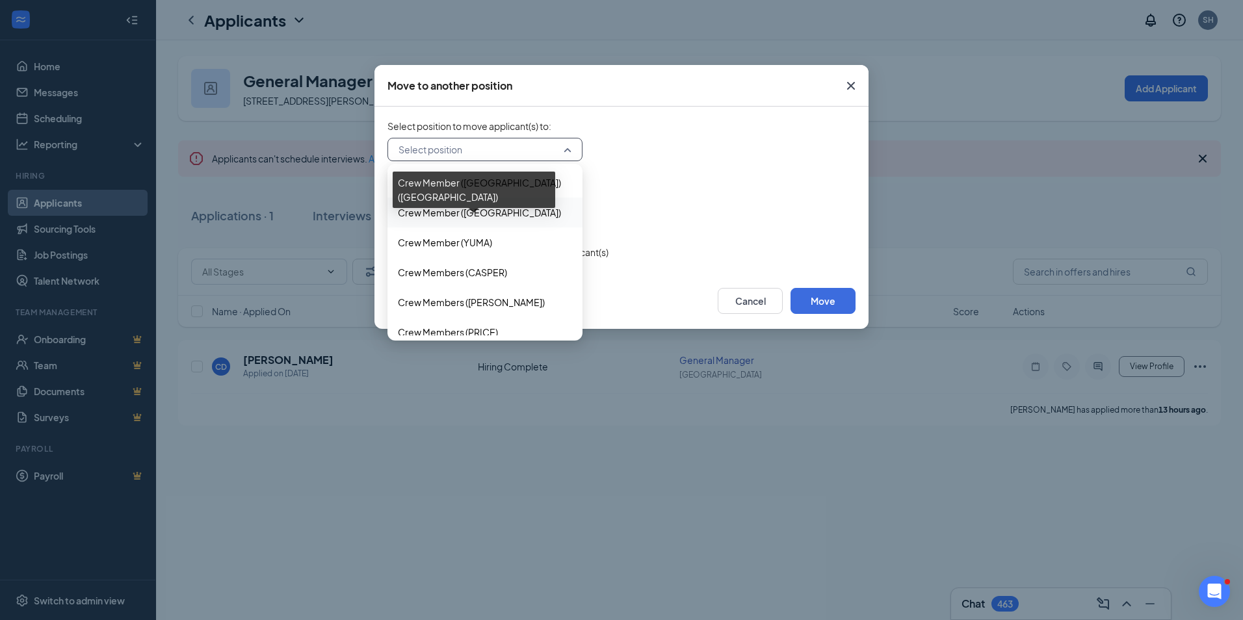
click at [462, 207] on span "Crew Member (PRESCOTT VALLEY)" at bounding box center [479, 212] width 163 height 14
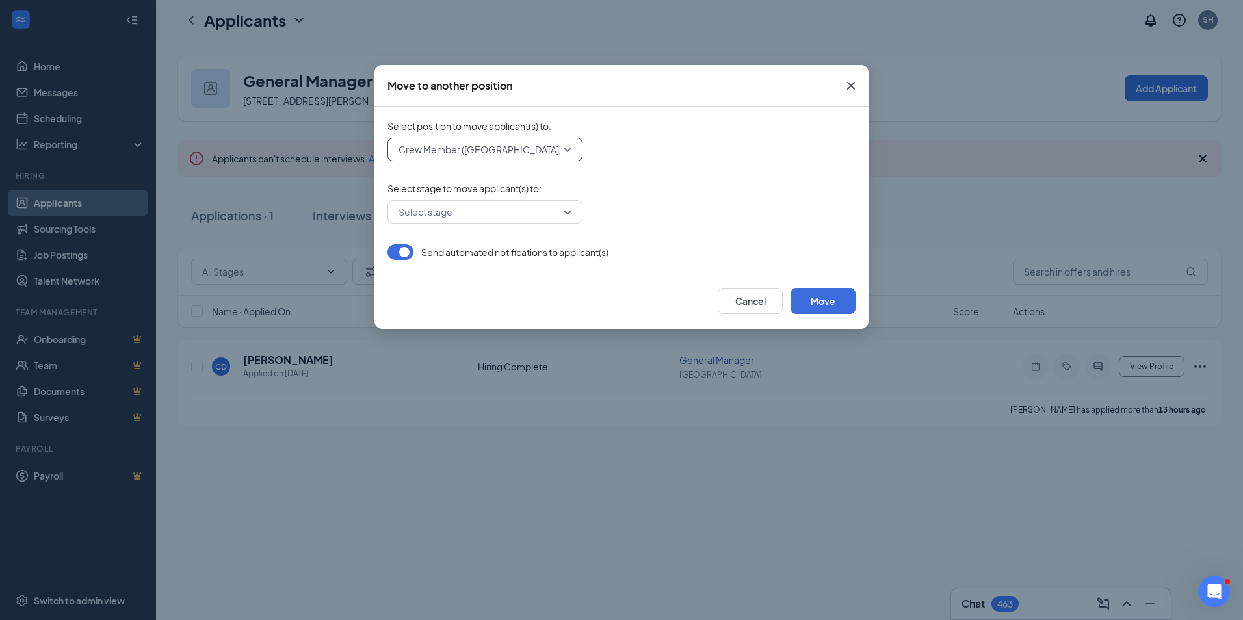
click at [465, 209] on input "search" at bounding box center [480, 212] width 170 height 22
click at [434, 244] on span "Application" at bounding box center [422, 246] width 48 height 14
click at [395, 255] on button "button" at bounding box center [400, 252] width 26 height 16
click at [822, 298] on button "Move" at bounding box center [822, 301] width 65 height 26
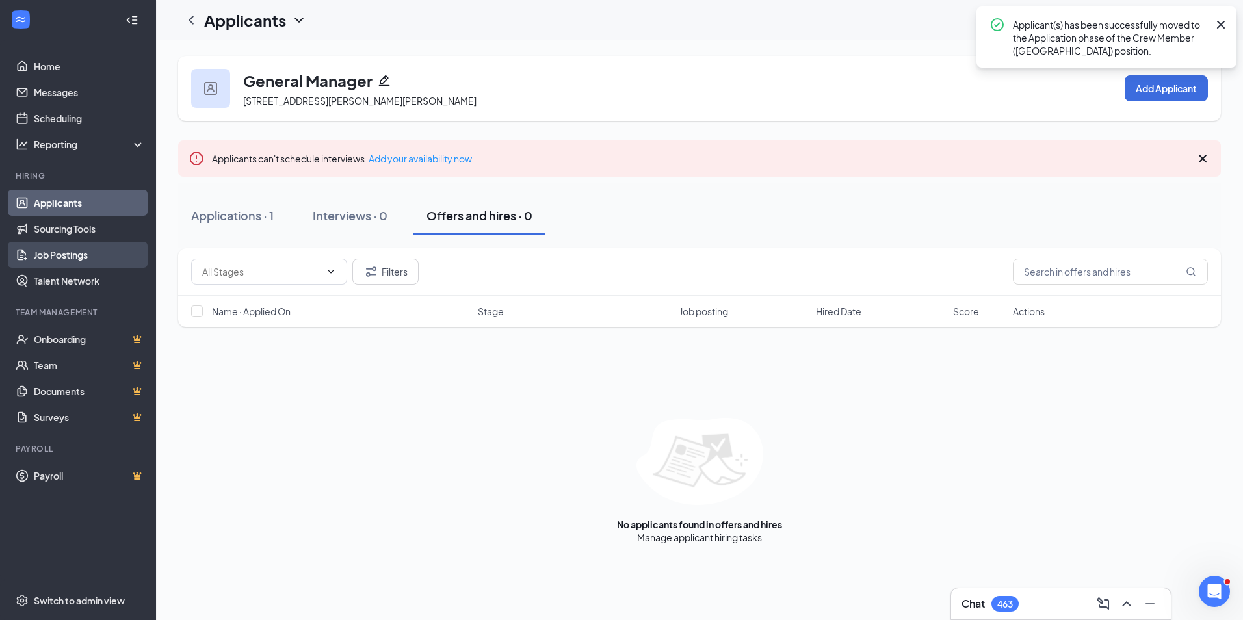
click at [49, 249] on link "Job Postings" at bounding box center [89, 255] width 111 height 26
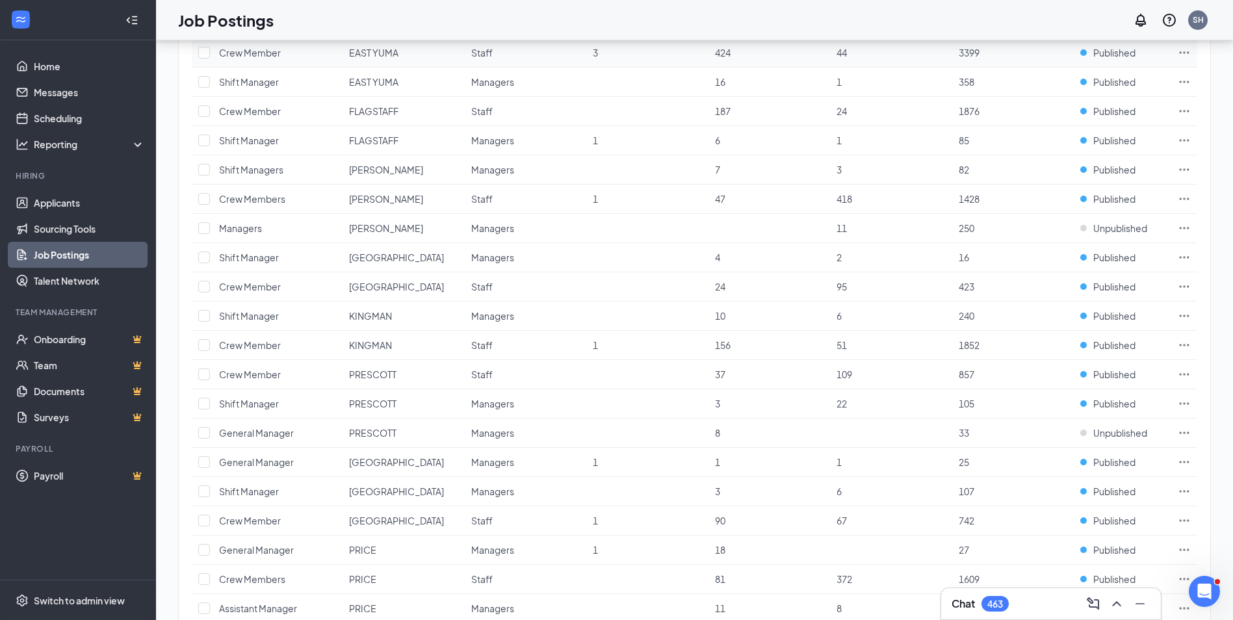
scroll to position [520, 0]
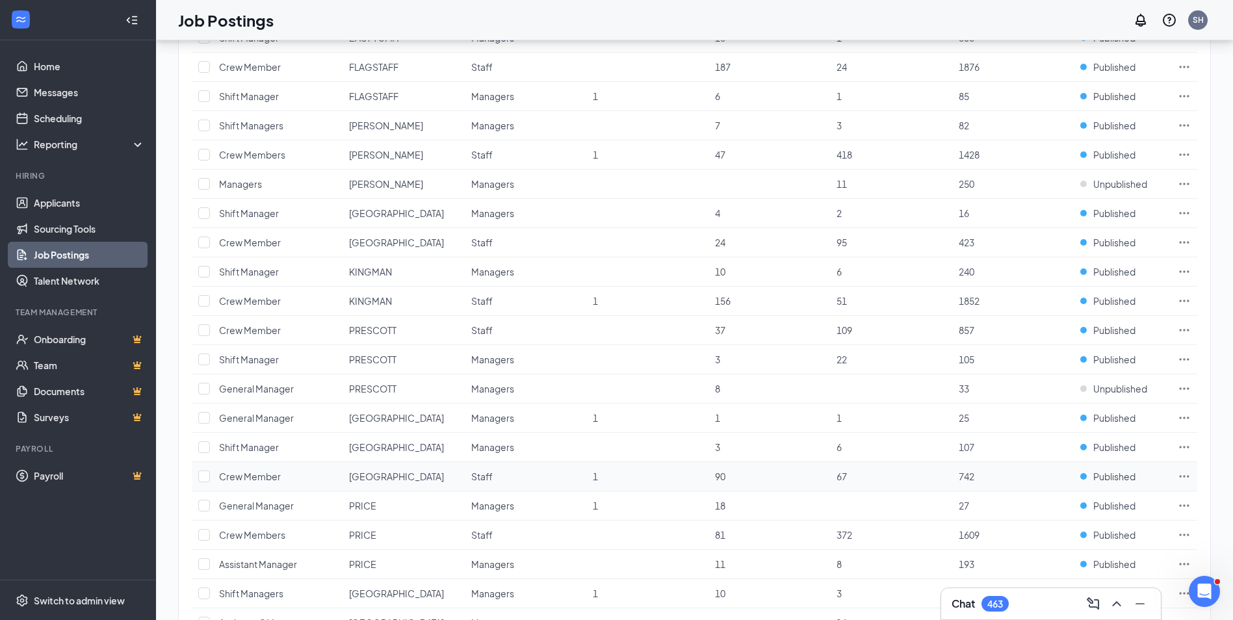
click at [1186, 474] on icon "Ellipses" at bounding box center [1184, 476] width 13 height 13
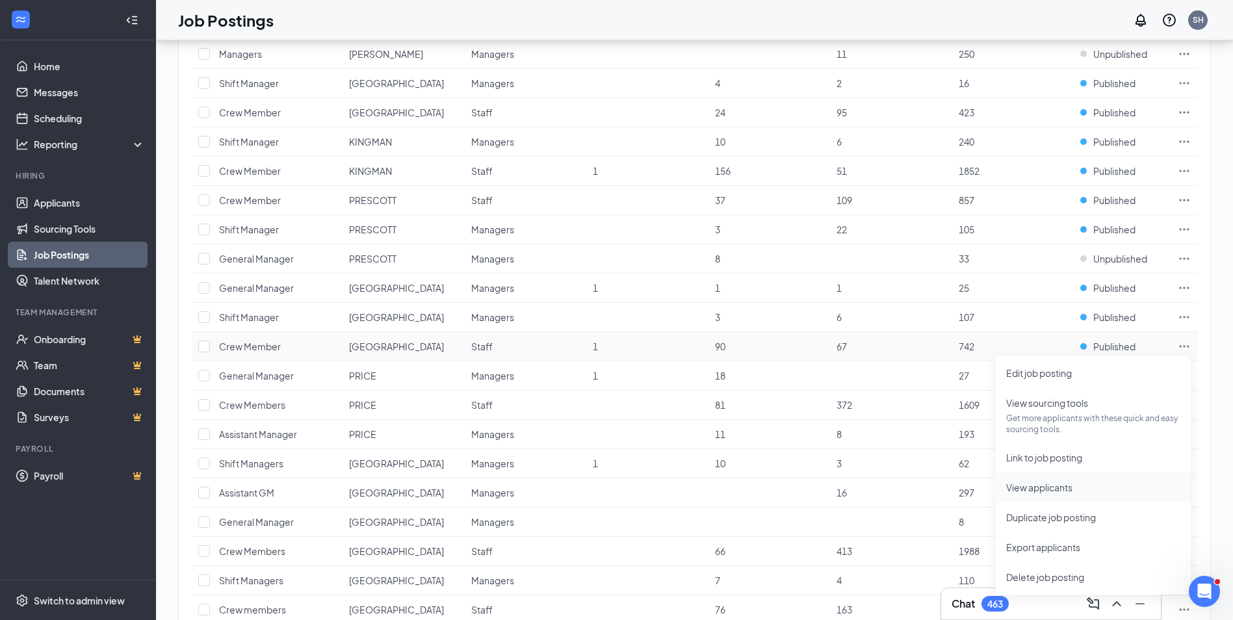
click at [1047, 485] on span "View applicants" at bounding box center [1039, 488] width 66 height 12
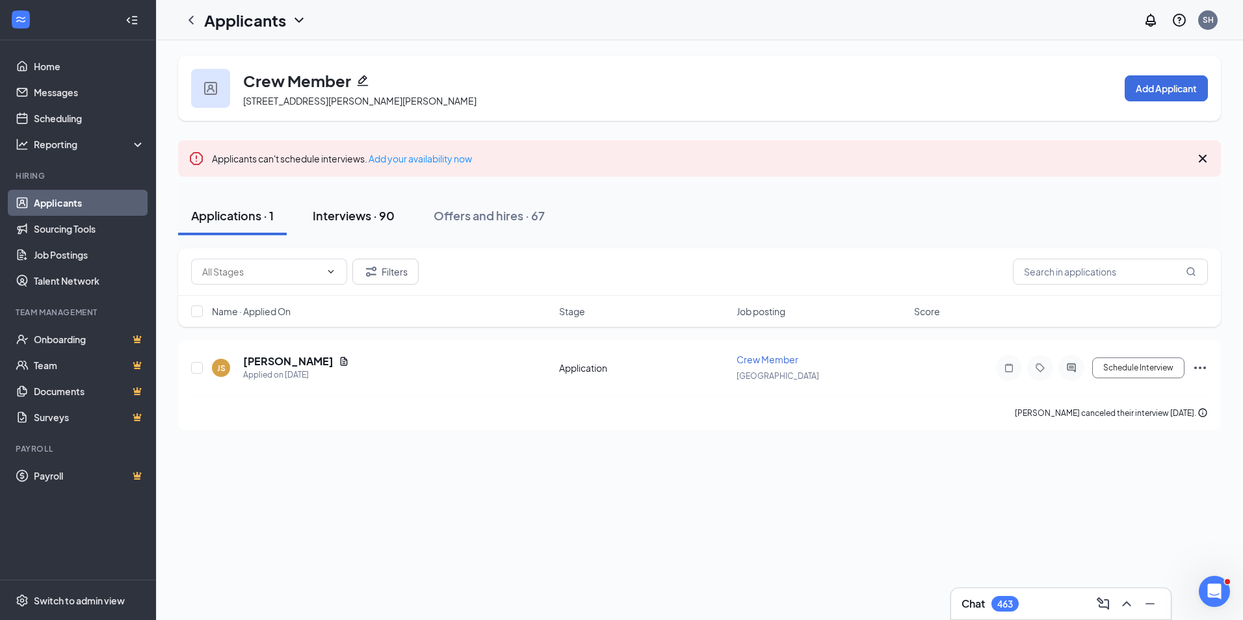
click at [337, 216] on div "Interviews · 90" at bounding box center [354, 215] width 82 height 16
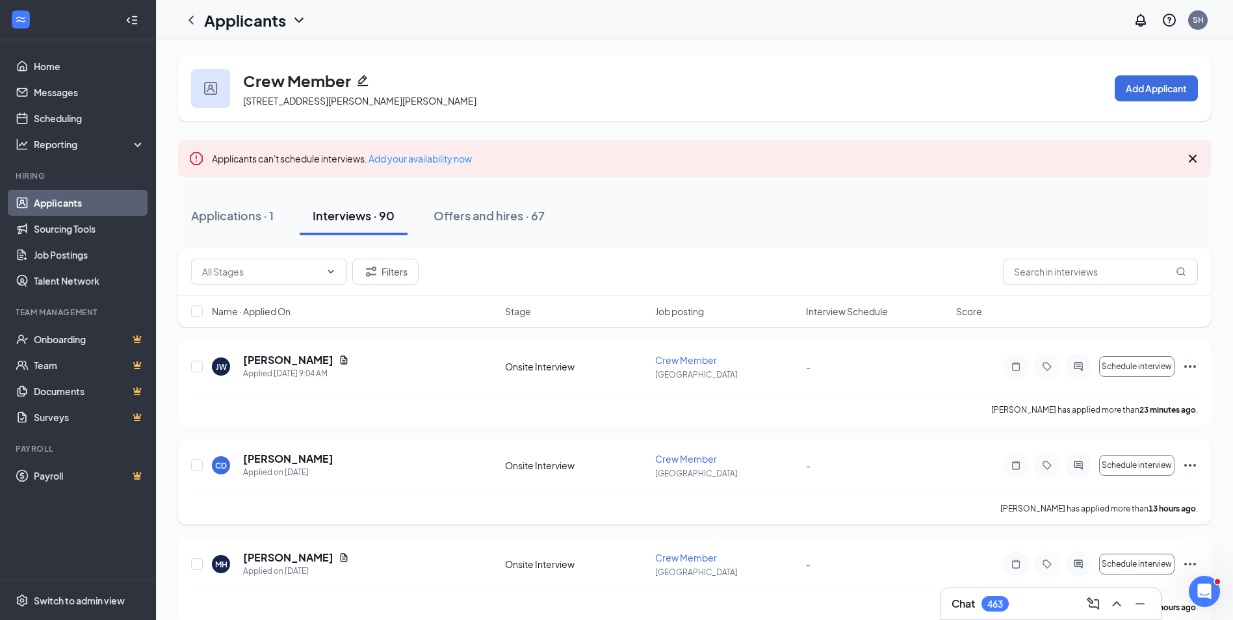
click at [1192, 463] on icon "Ellipses" at bounding box center [1190, 466] width 16 height 16
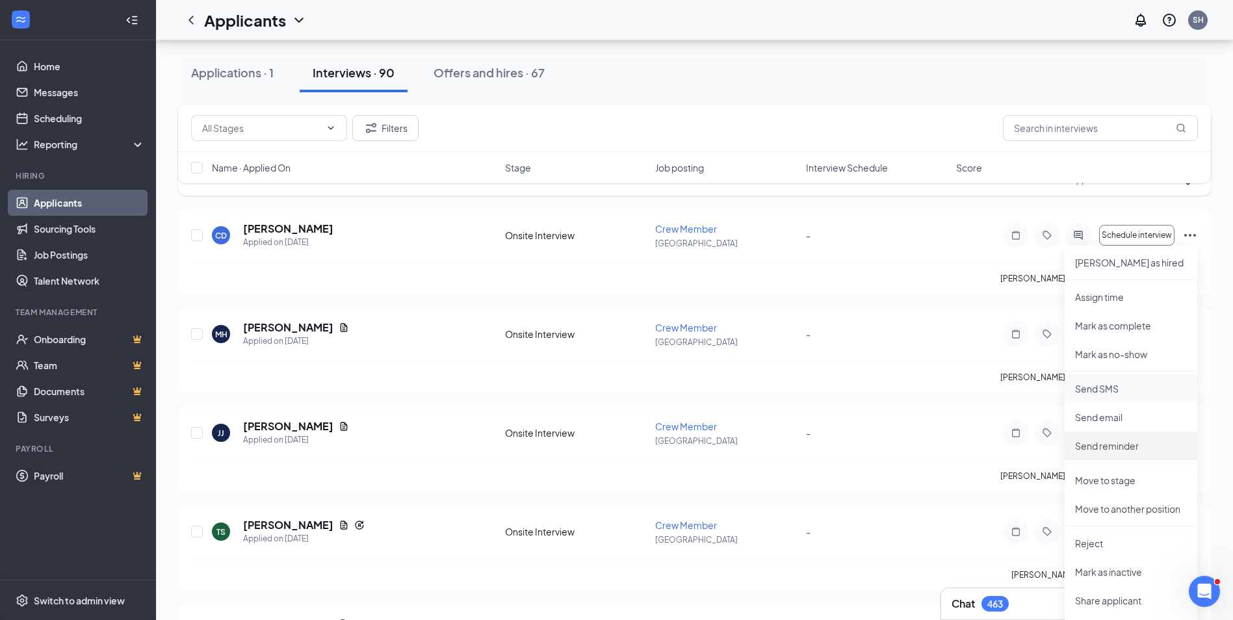
scroll to position [260, 0]
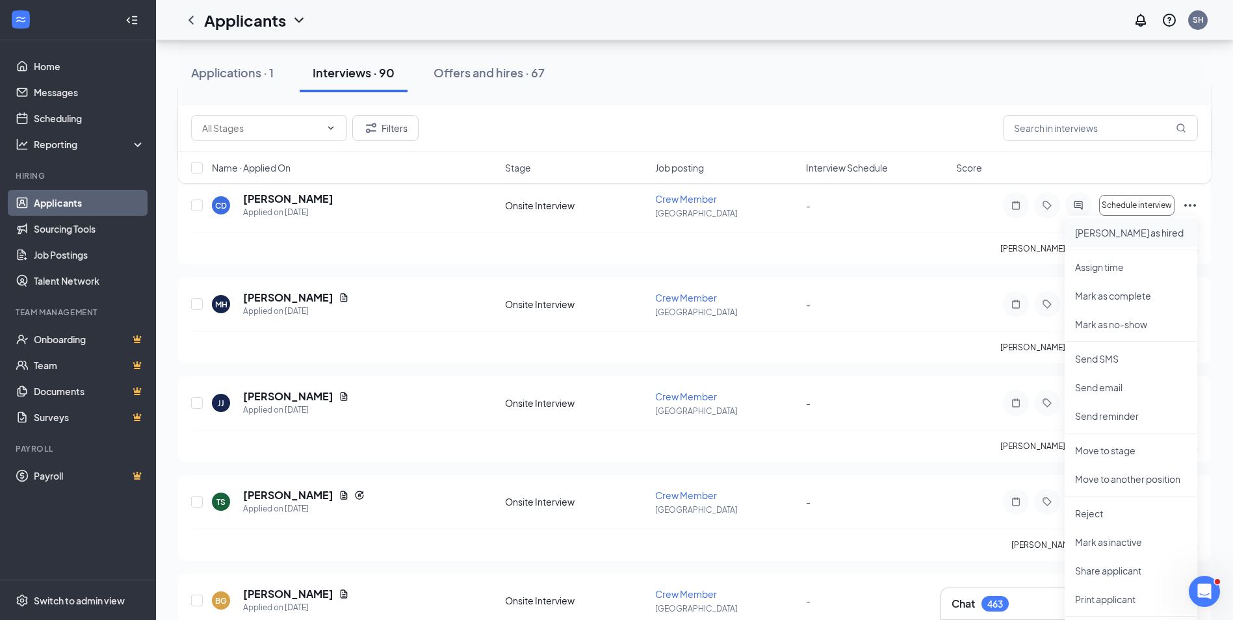
click at [1092, 231] on p "Mark as hired" at bounding box center [1131, 232] width 112 height 13
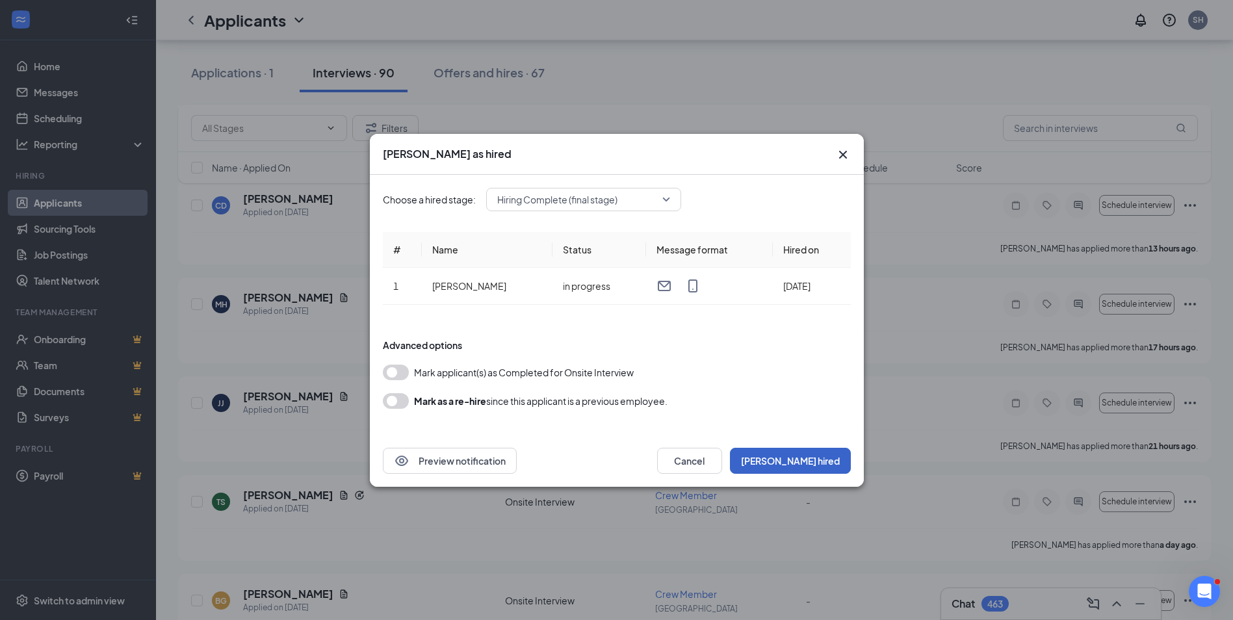
click at [823, 457] on button "Mark hired" at bounding box center [790, 461] width 121 height 26
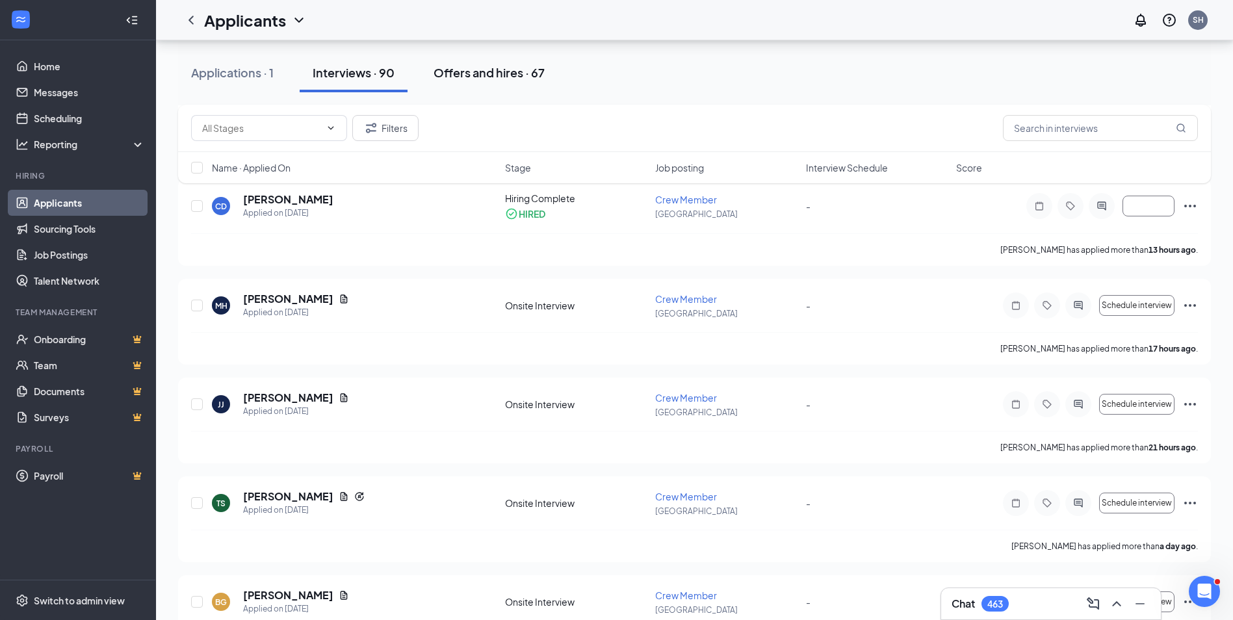
click at [485, 72] on div "Offers and hires · 67" at bounding box center [489, 72] width 111 height 16
